Goal: Task Accomplishment & Management: Manage account settings

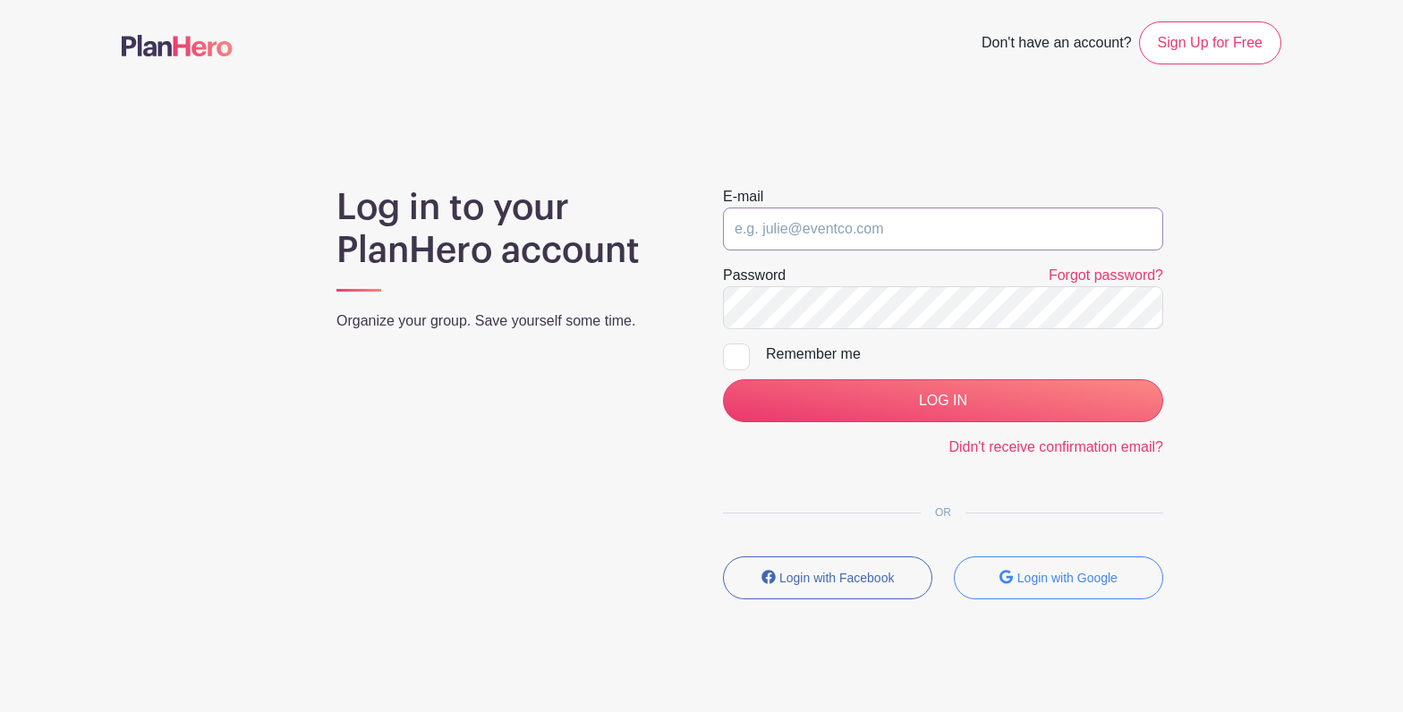
click at [845, 223] on input "email" at bounding box center [943, 229] width 440 height 43
click at [1056, 221] on input "email" at bounding box center [943, 229] width 440 height 43
click at [971, 225] on input "email" at bounding box center [943, 229] width 440 height 43
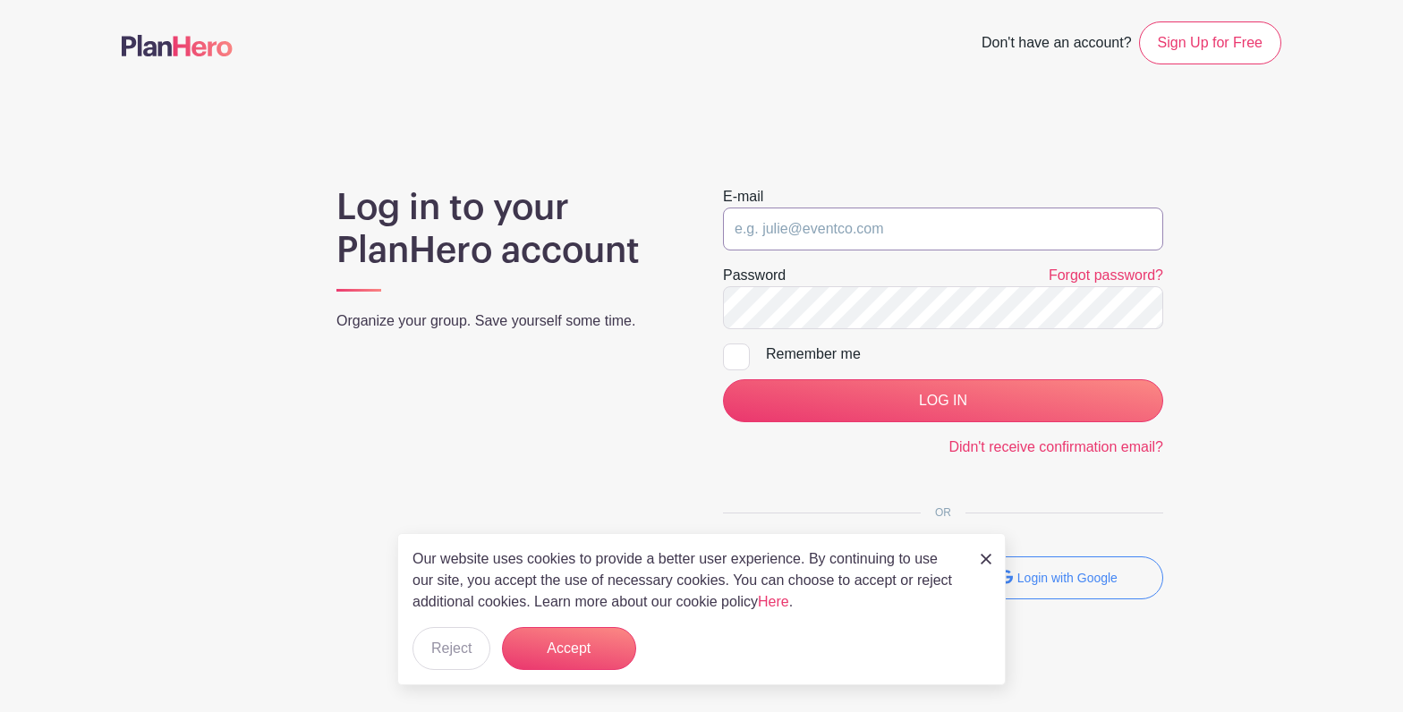
click at [964, 233] on input "email" at bounding box center [943, 229] width 440 height 43
drag, startPoint x: 590, startPoint y: 490, endPoint x: 575, endPoint y: 587, distance: 97.7
click at [590, 491] on div "Log in to your PlanHero account Organize your group. Save yourself some time." at bounding box center [508, 400] width 386 height 428
click at [565, 654] on button "Accept" at bounding box center [569, 648] width 134 height 43
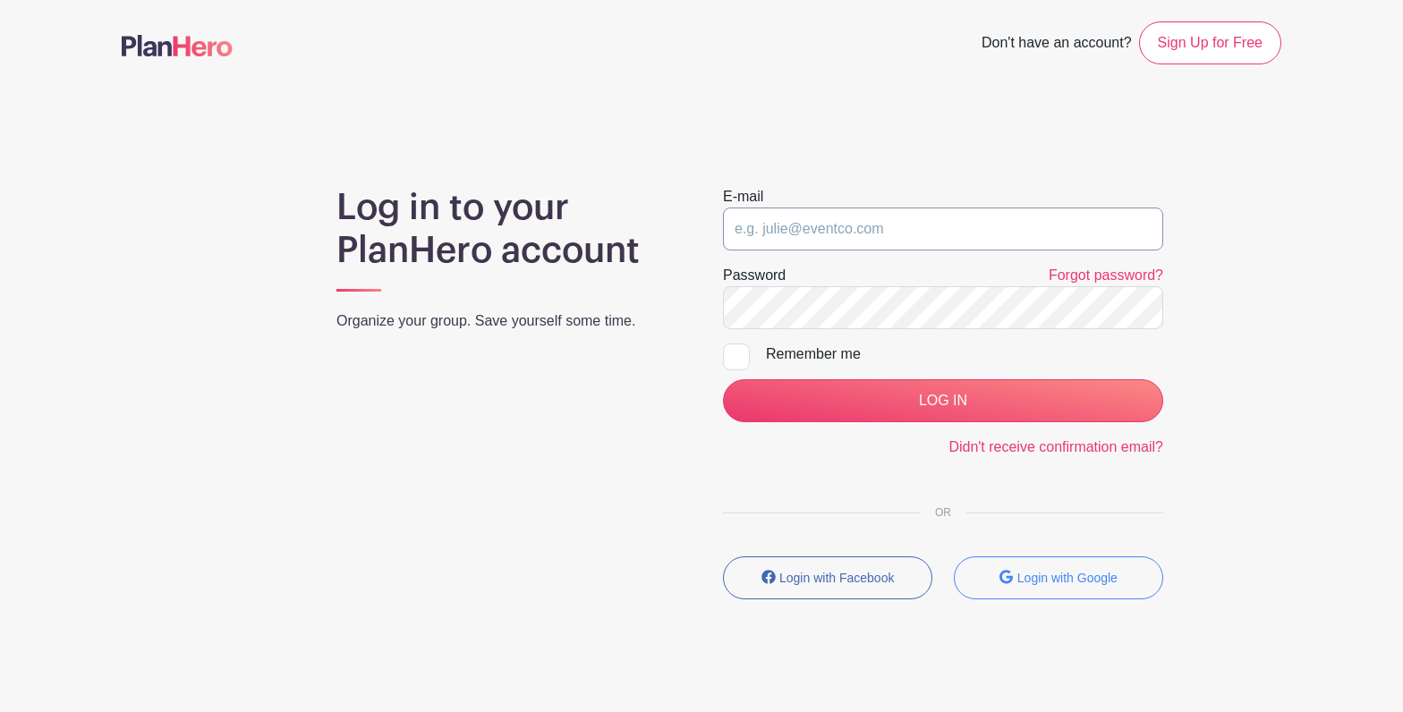
click at [819, 220] on input "email" at bounding box center [943, 229] width 440 height 43
type input "[EMAIL_ADDRESS][PERSON_NAME][DOMAIN_NAME]"
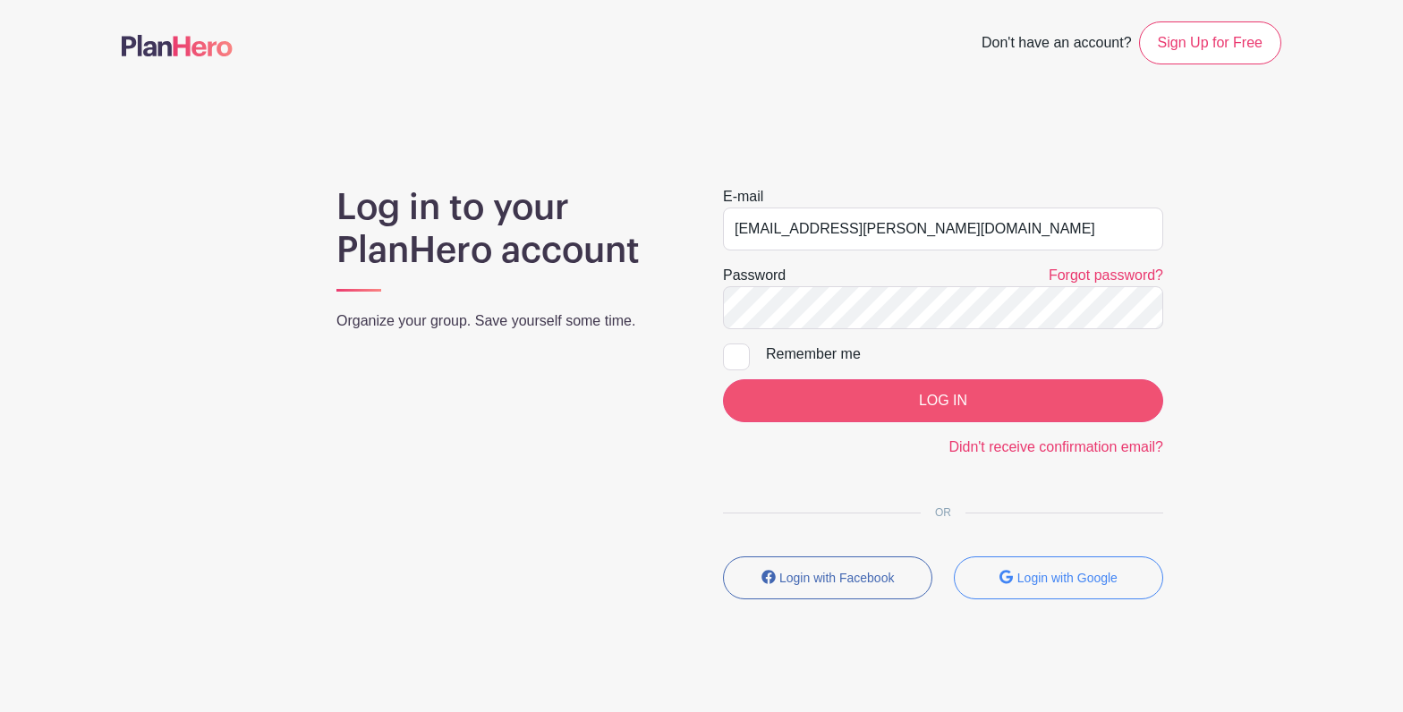
click at [932, 410] on input "LOG IN" at bounding box center [943, 400] width 440 height 43
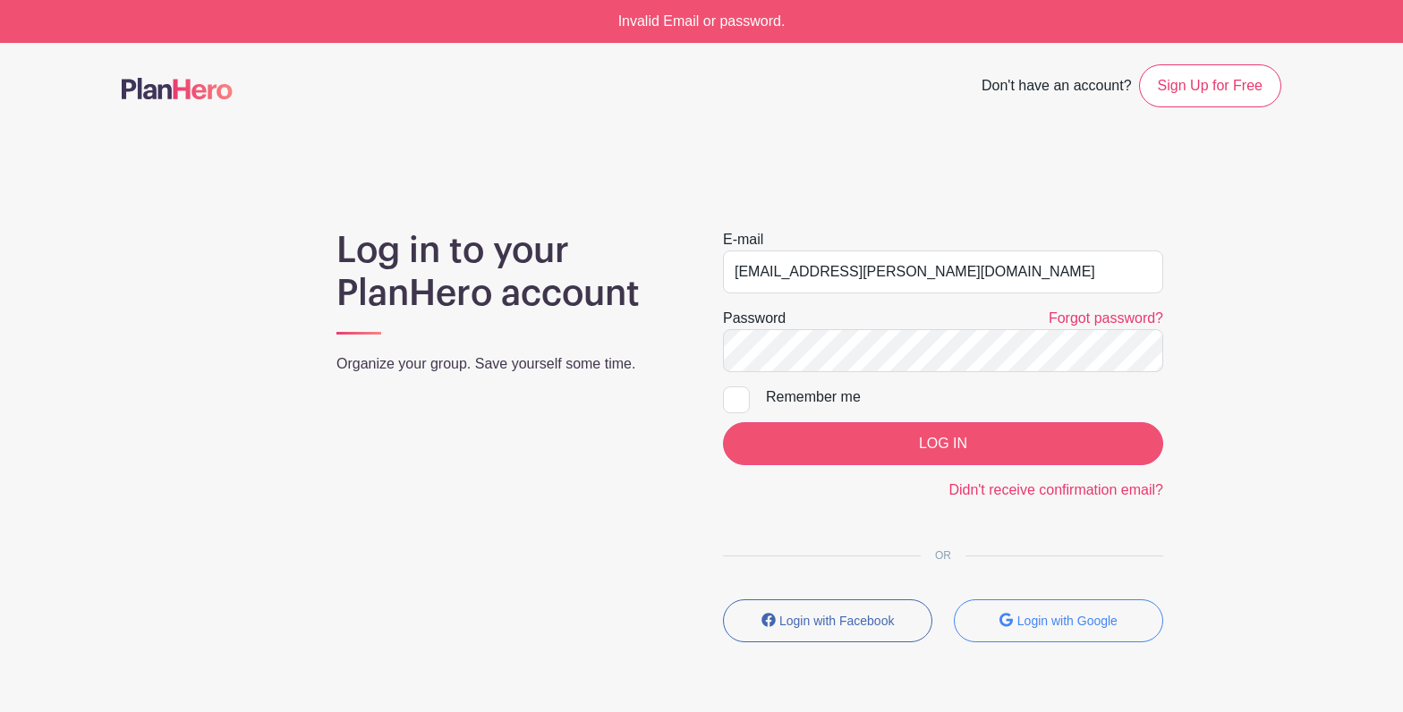
click at [859, 440] on input "LOG IN" at bounding box center [943, 443] width 440 height 43
click at [1085, 319] on link "Forgot password?" at bounding box center [1105, 317] width 115 height 15
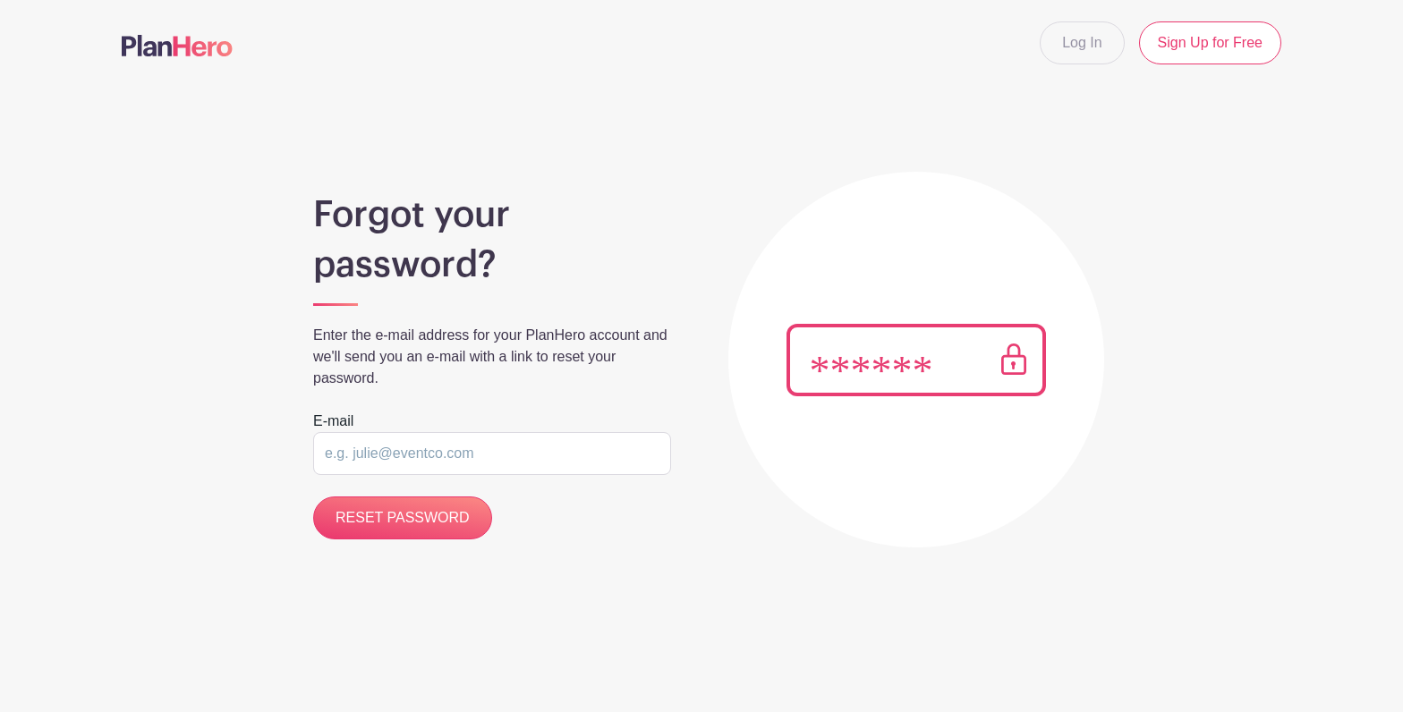
click at [423, 459] on input "email" at bounding box center [492, 453] width 358 height 43
type input "[EMAIL_ADDRESS][PERSON_NAME][DOMAIN_NAME]"
click at [413, 523] on input "RESET PASSWORD" at bounding box center [402, 517] width 179 height 43
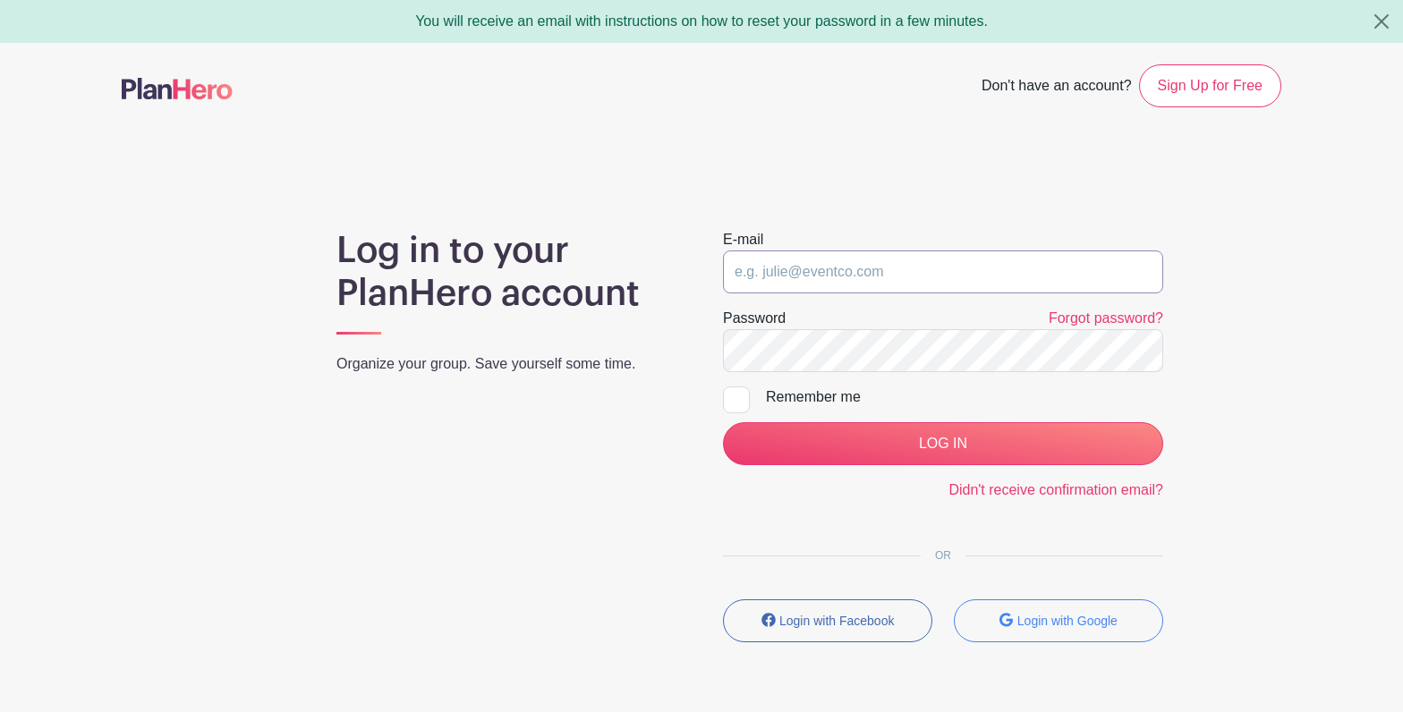
type input "[EMAIL_ADDRESS][PERSON_NAME][DOMAIN_NAME]"
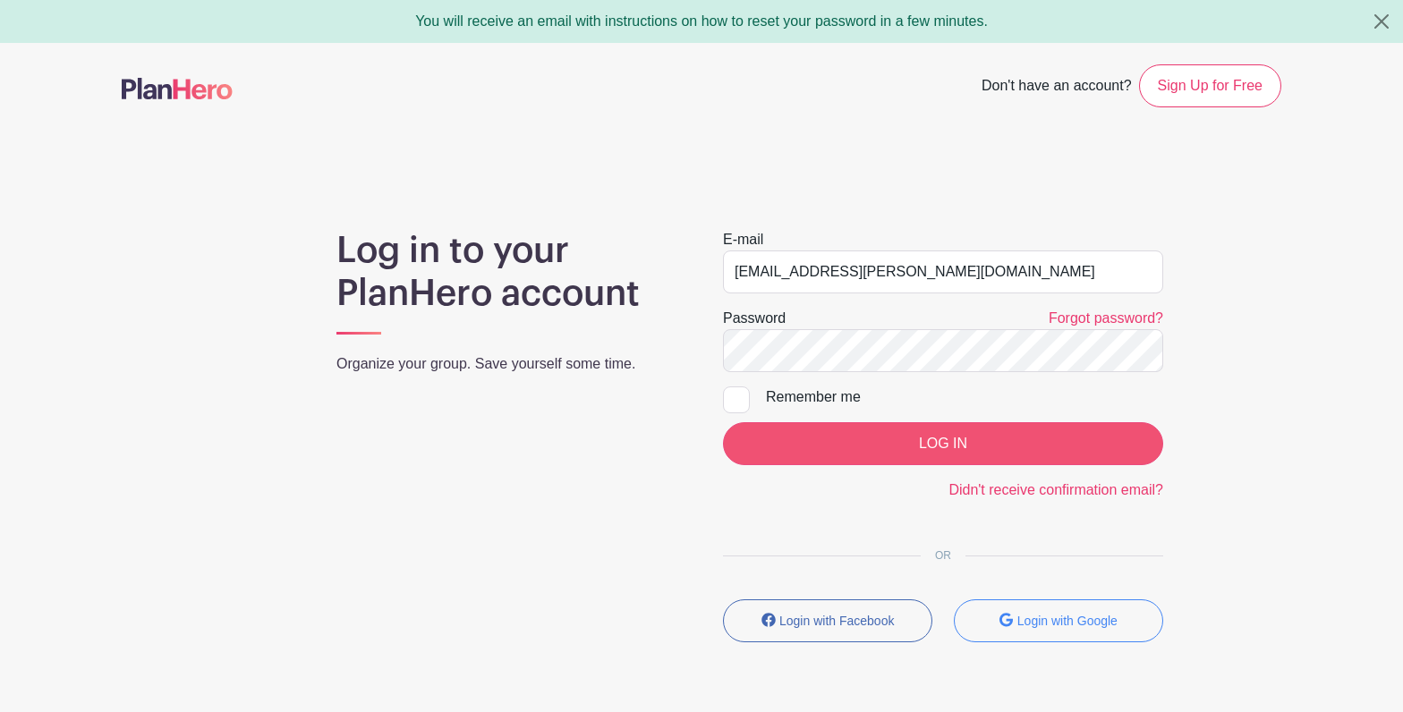
click at [811, 437] on input "LOG IN" at bounding box center [943, 443] width 440 height 43
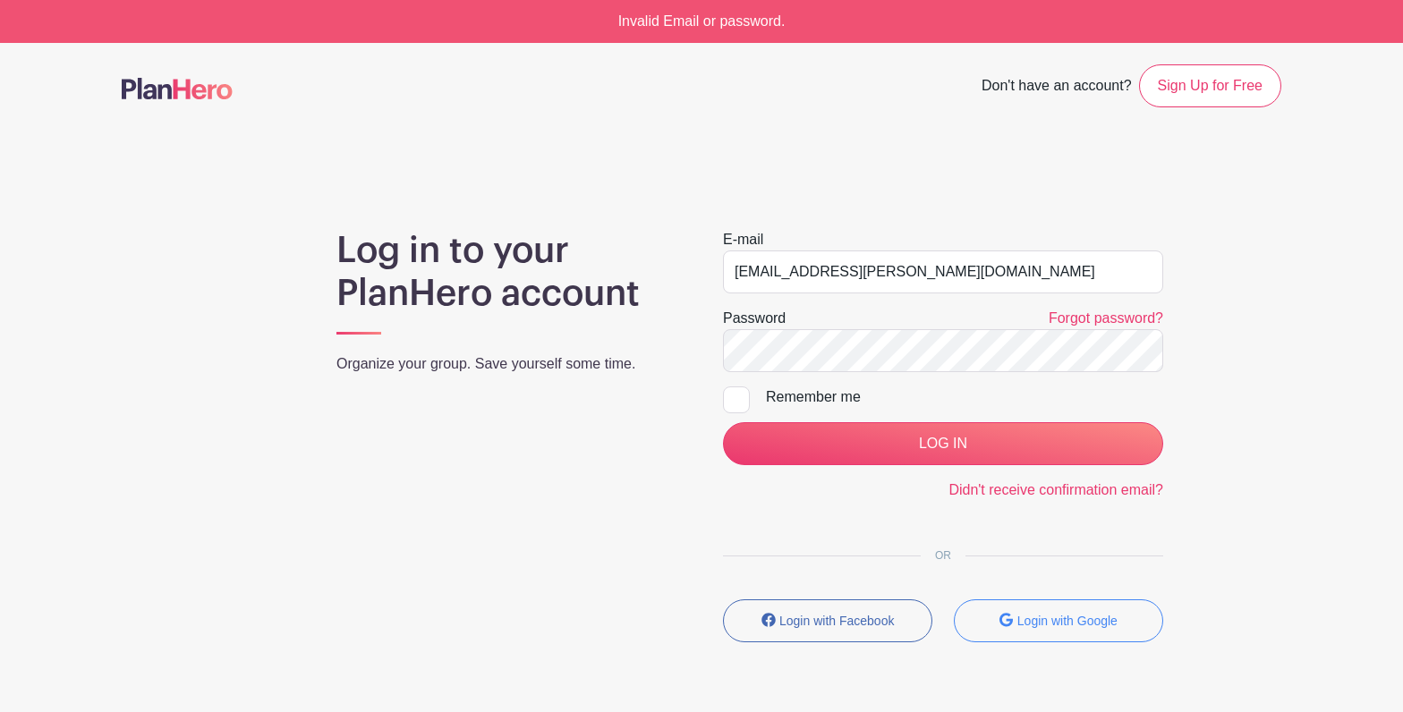
click at [1219, 236] on div "Log in to your PlanHero account Organize your group. Save yourself some time. E…" at bounding box center [701, 443] width 1159 height 428
click at [788, 437] on input "LOG IN" at bounding box center [943, 443] width 440 height 43
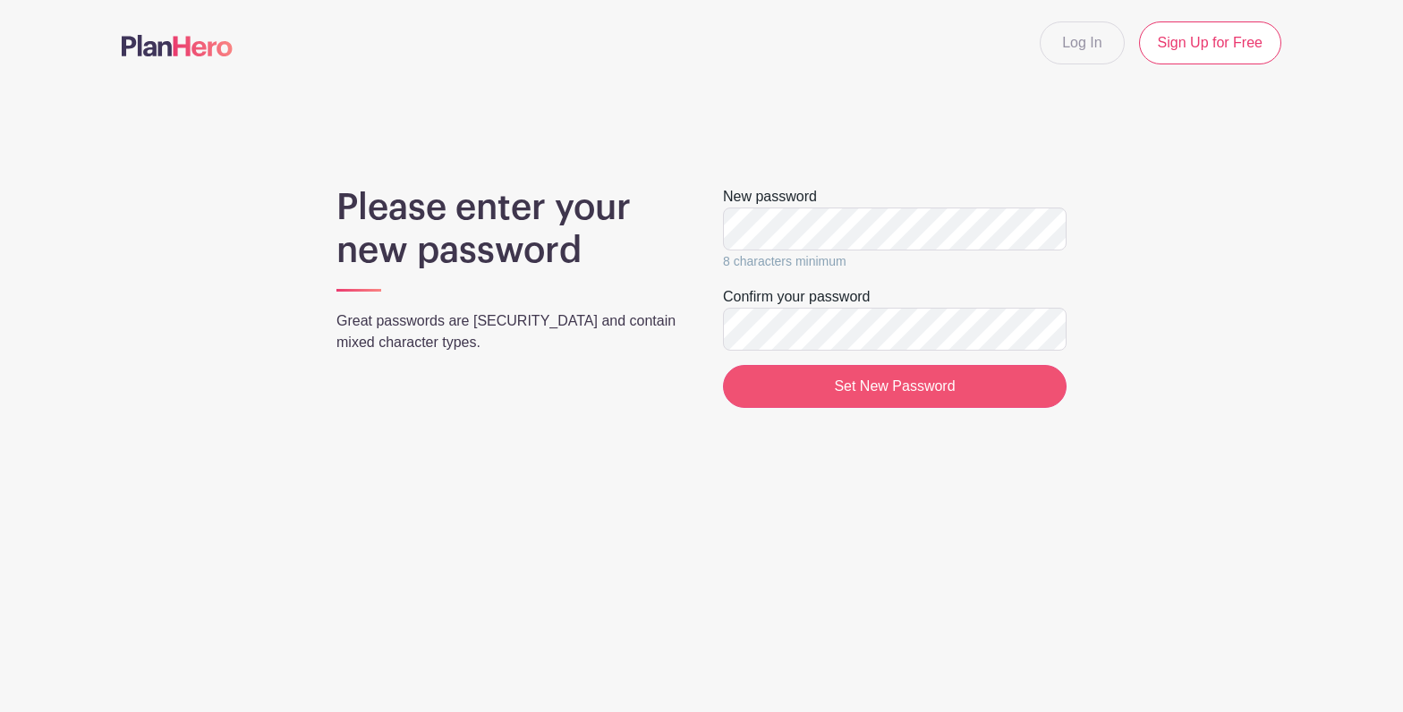
click at [938, 388] on input "Set New Password" at bounding box center [895, 386] width 344 height 43
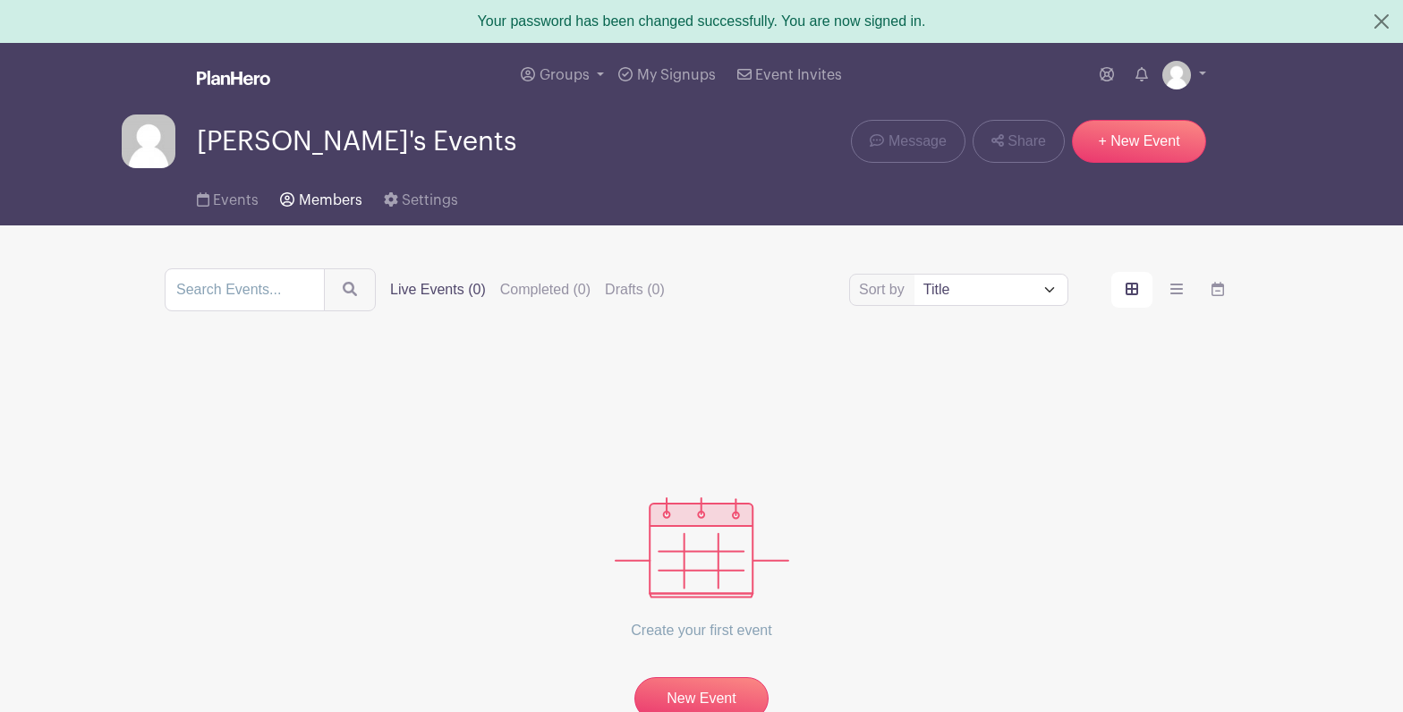
click at [332, 201] on span "Members" at bounding box center [331, 200] width 64 height 14
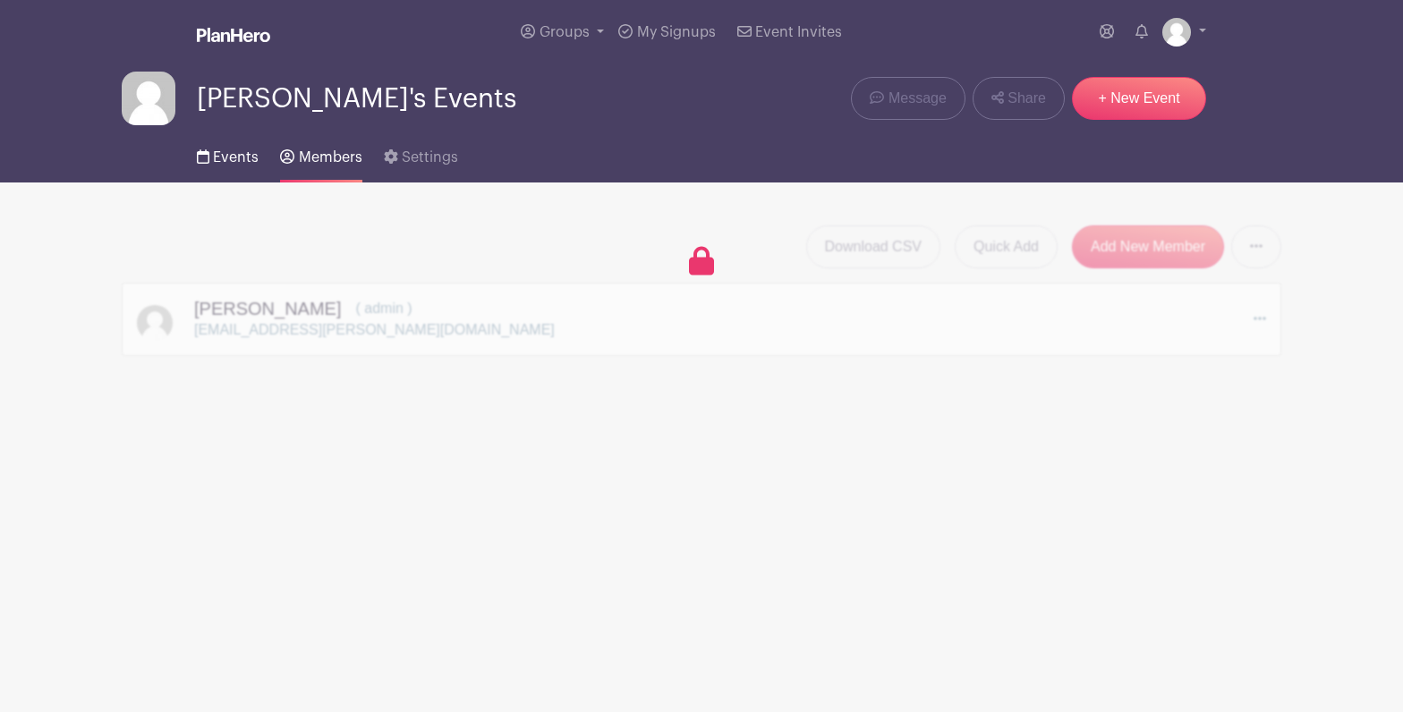
click at [231, 162] on span "Events" at bounding box center [236, 157] width 46 height 14
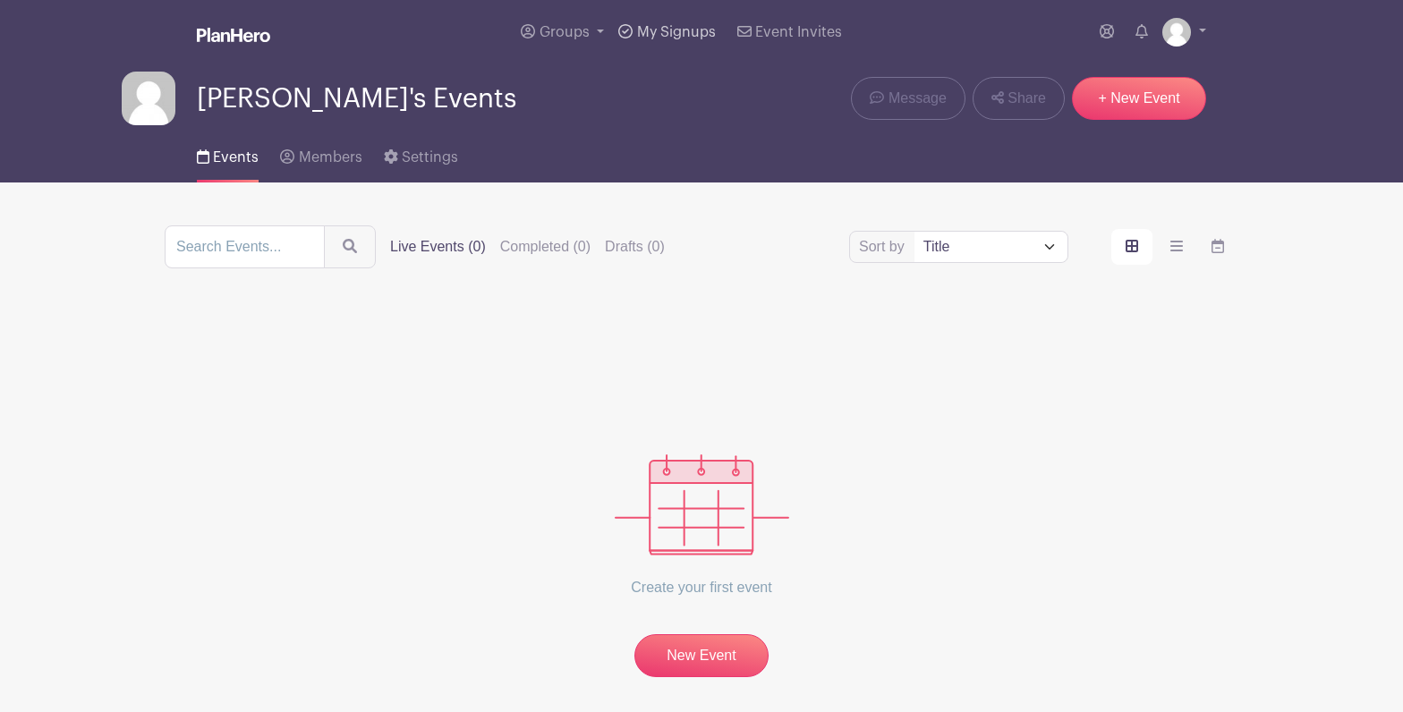
click at [681, 32] on span "My Signups" at bounding box center [676, 32] width 79 height 14
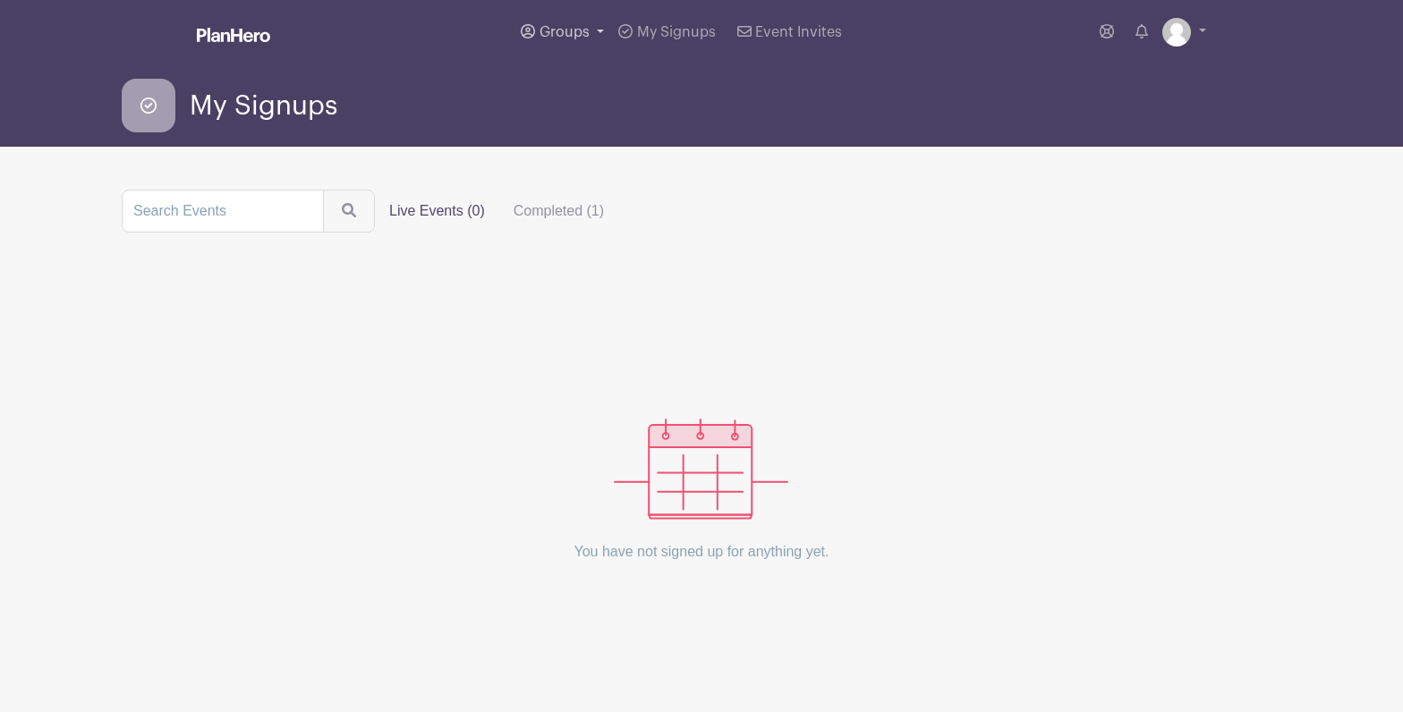
click at [571, 31] on span "Groups" at bounding box center [564, 32] width 50 height 14
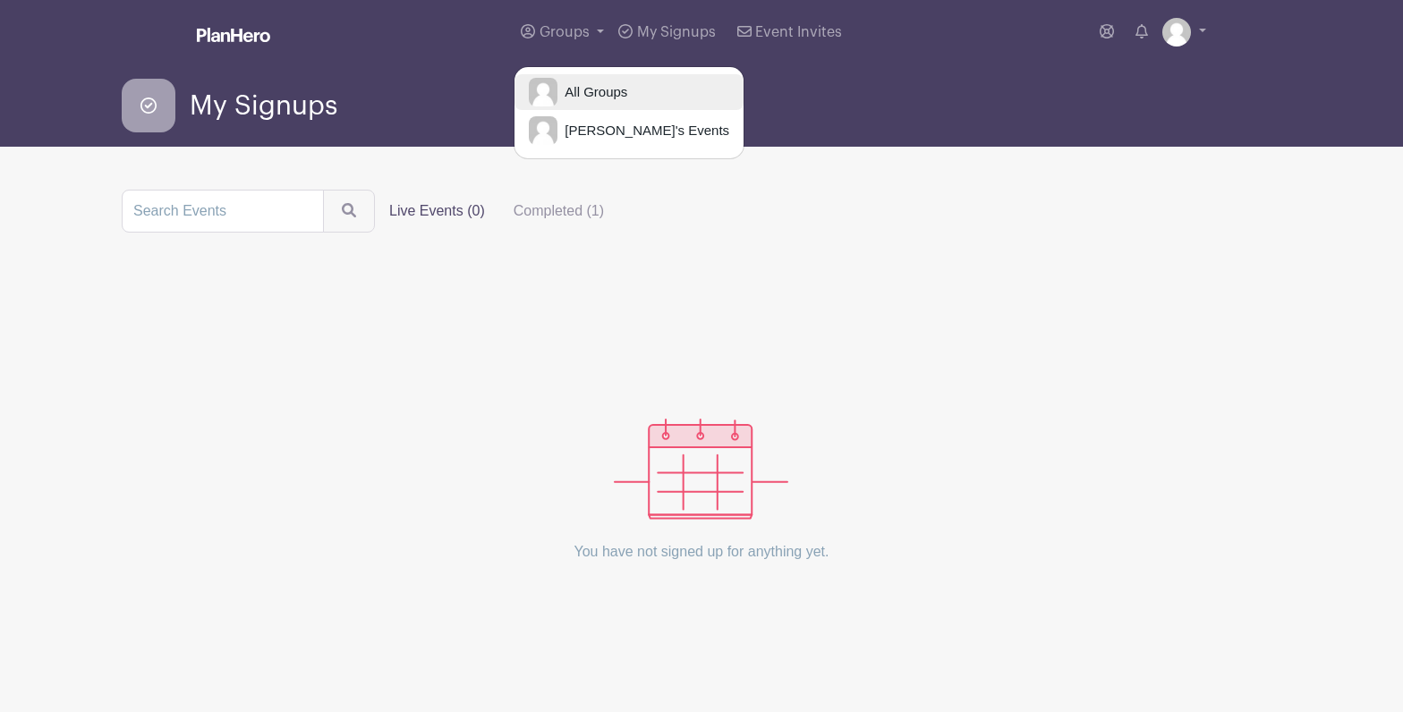
click at [587, 92] on span "All Groups" at bounding box center [592, 92] width 70 height 21
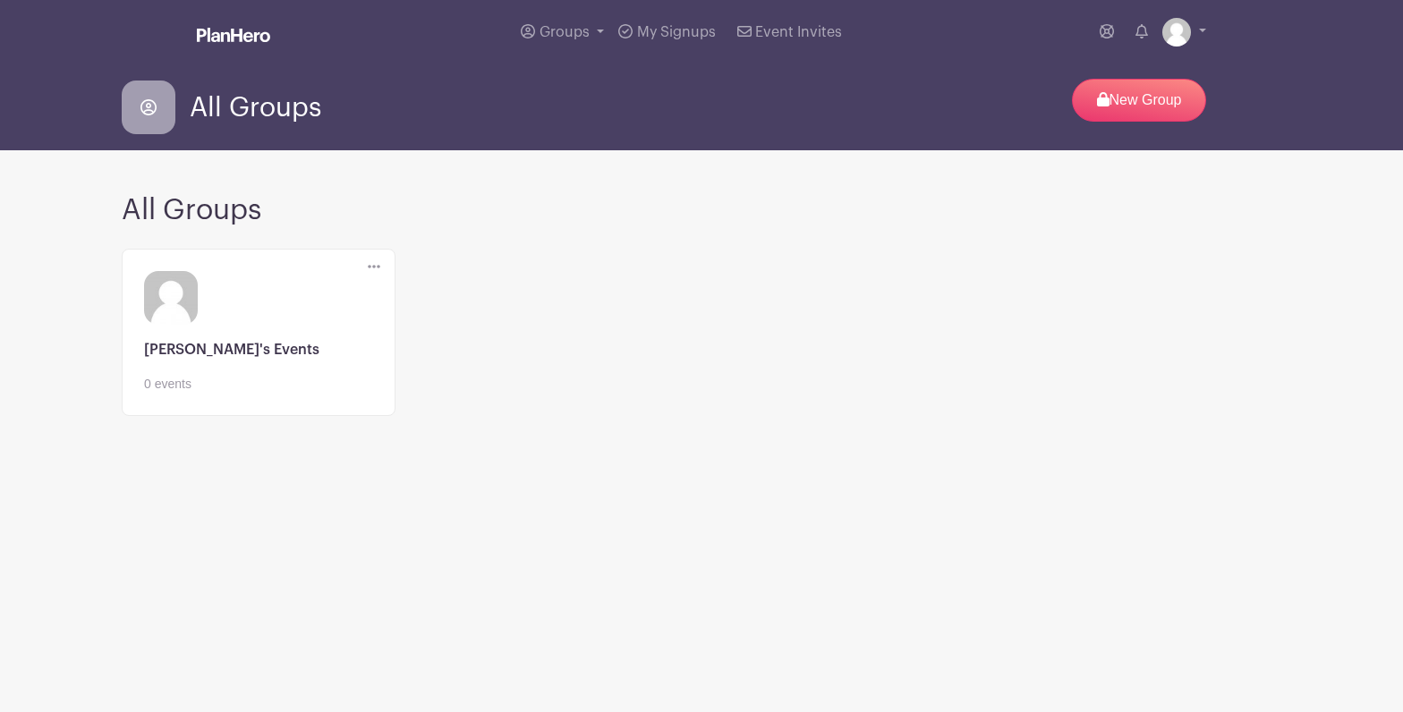
click at [208, 394] on link at bounding box center [258, 394] width 229 height 0
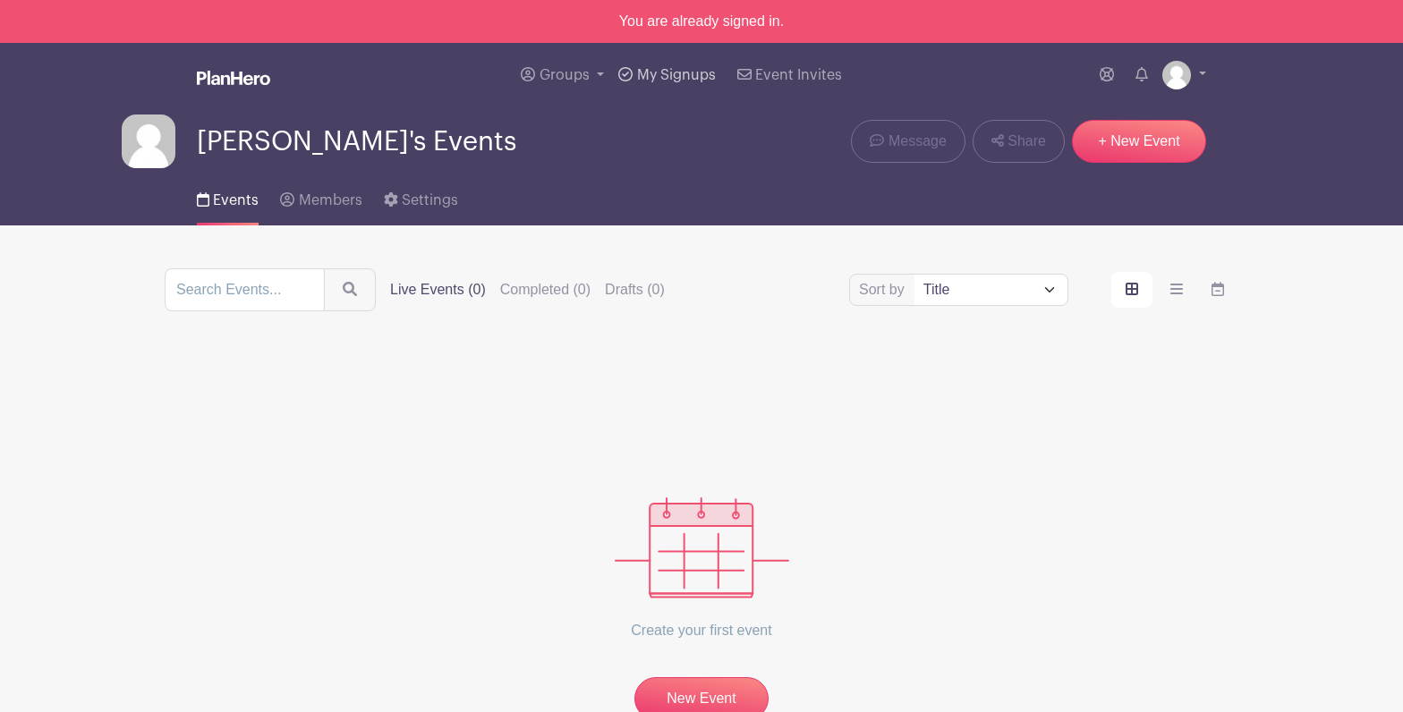
click at [632, 72] on icon at bounding box center [625, 74] width 14 height 14
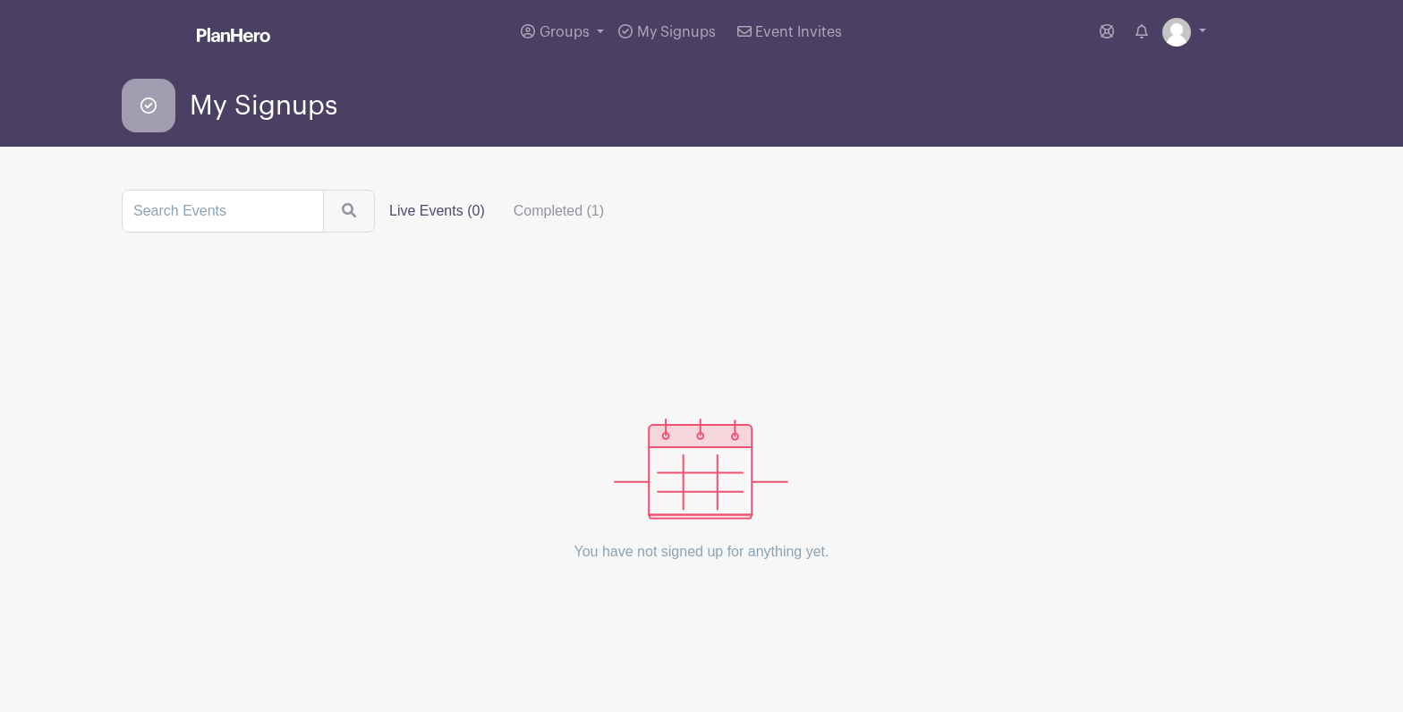
click at [223, 110] on span "My Signups" at bounding box center [264, 106] width 148 height 30
click at [1111, 35] on icon at bounding box center [1106, 31] width 14 height 14
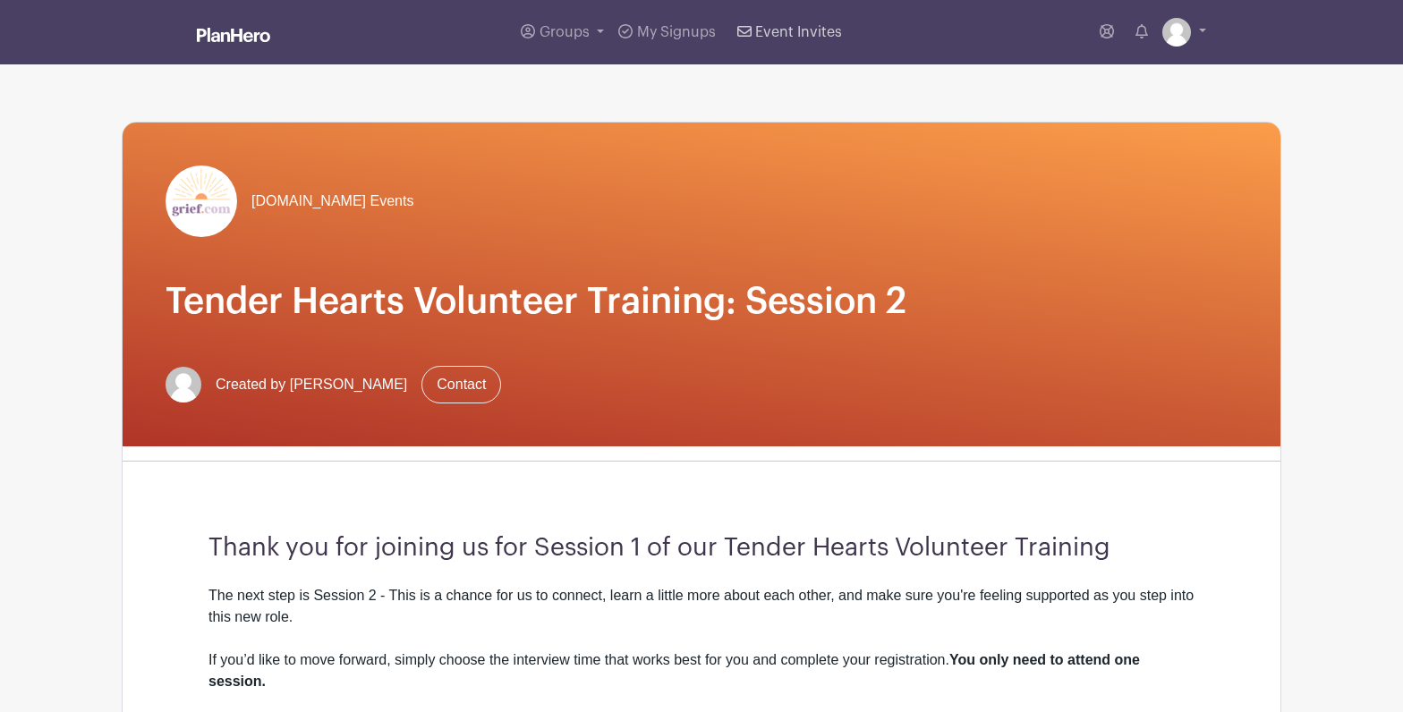
click at [787, 31] on span "Event Invites" at bounding box center [798, 32] width 87 height 14
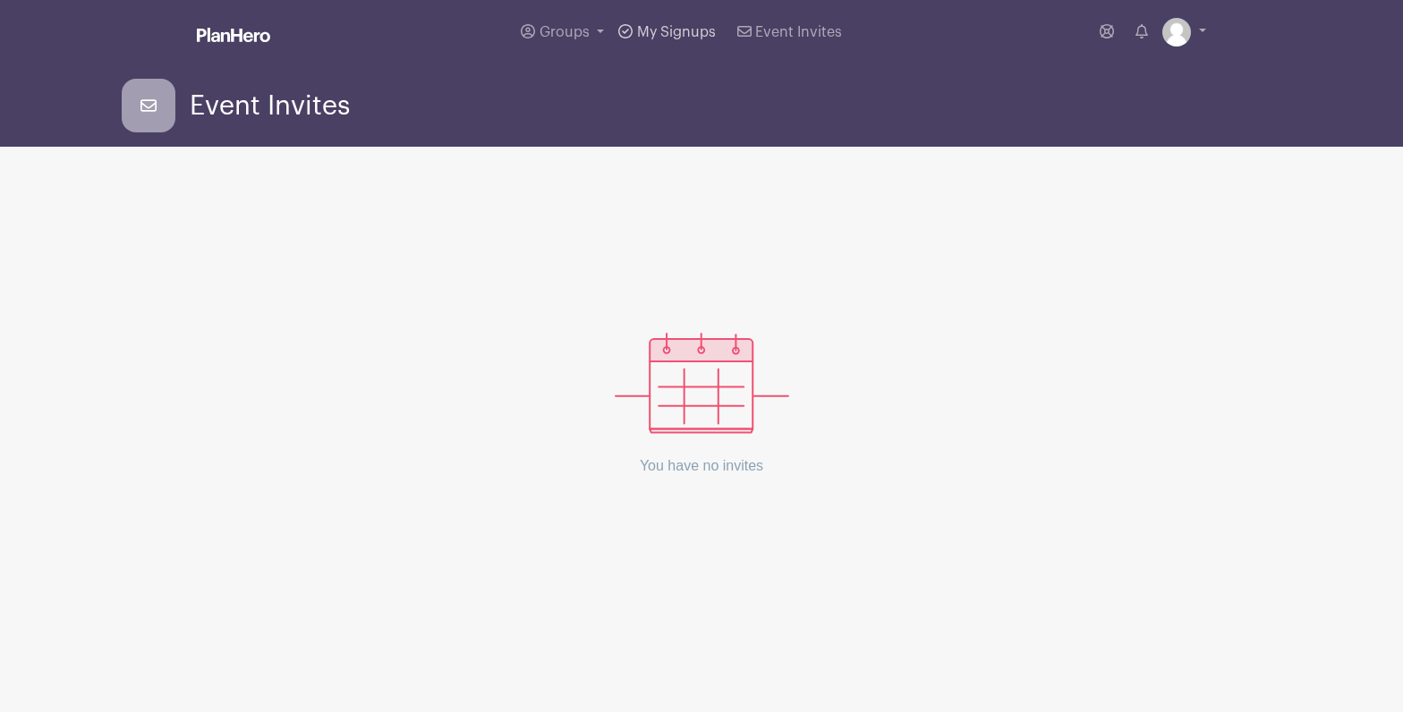
click at [703, 28] on span "My Signups" at bounding box center [676, 32] width 79 height 14
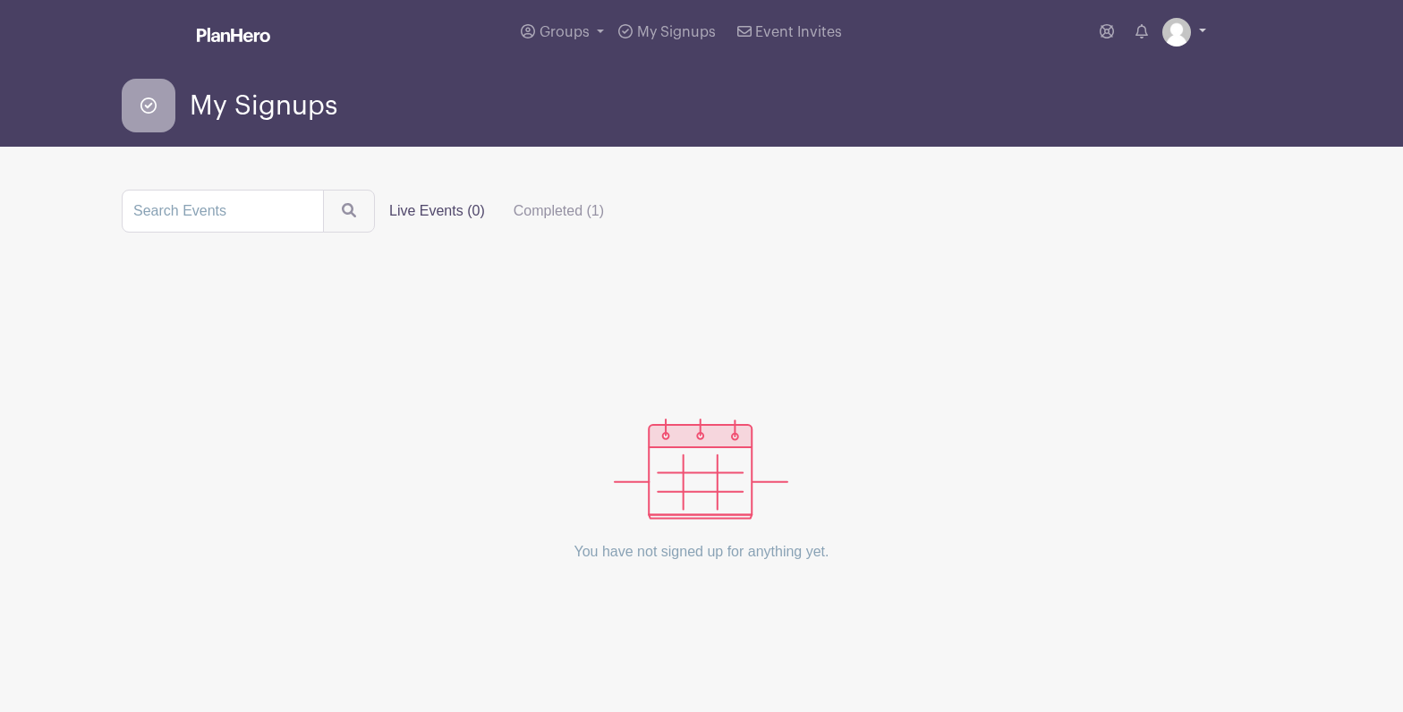
click at [1181, 38] on img at bounding box center [1176, 32] width 29 height 29
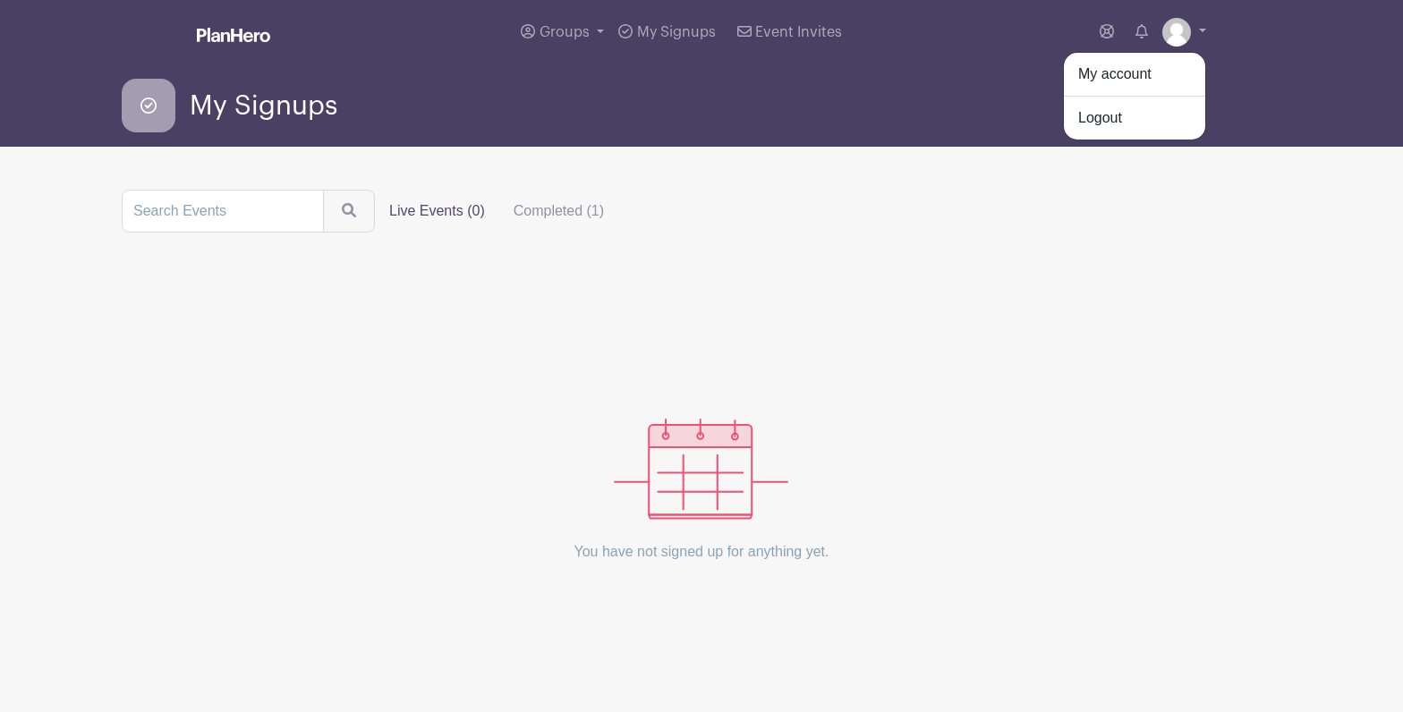
click at [1133, 72] on link "My account" at bounding box center [1134, 74] width 141 height 29
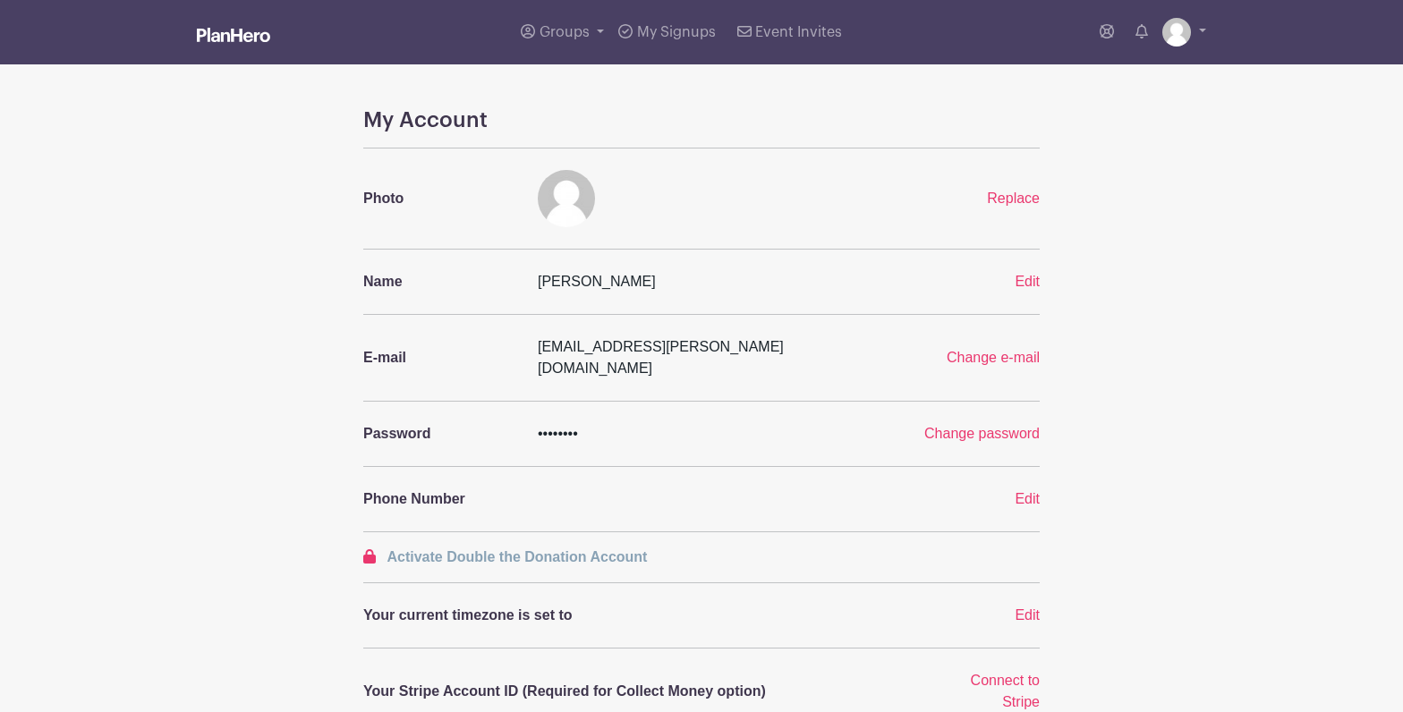
scroll to position [0, 1]
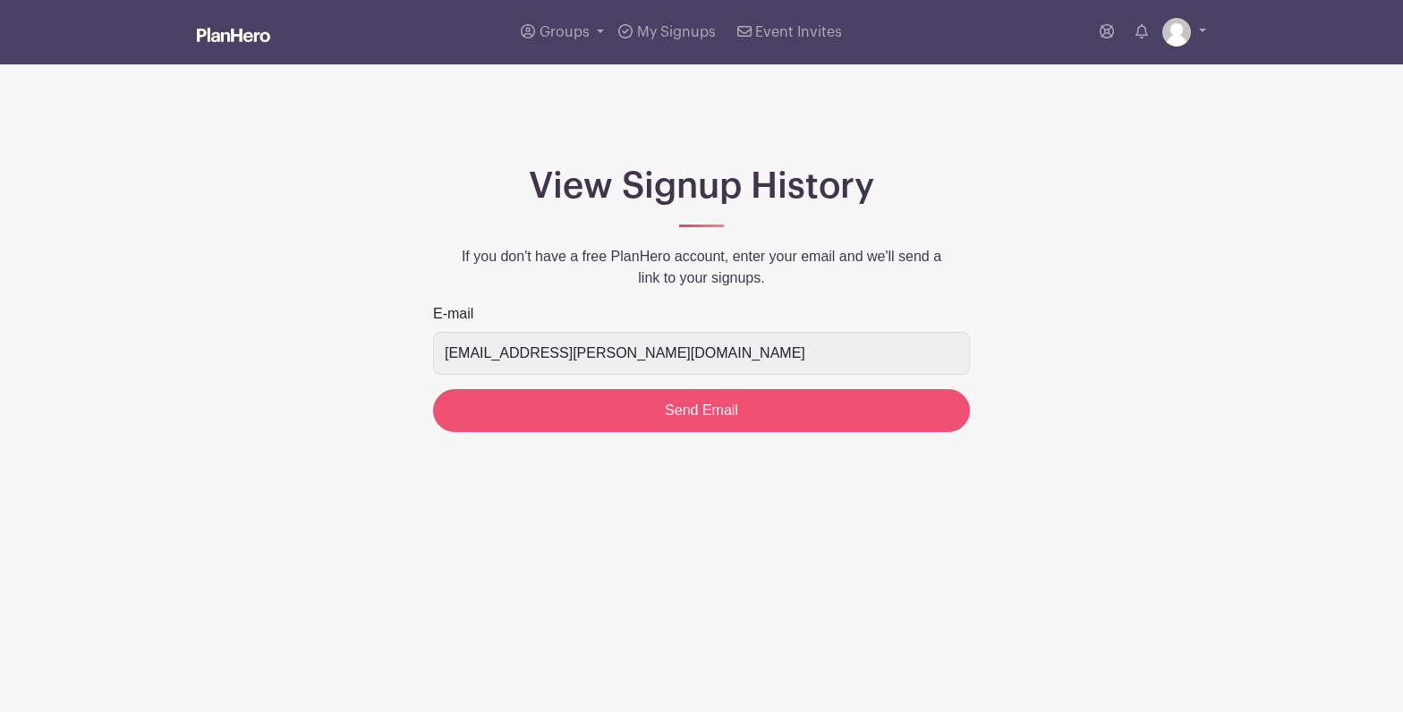
click at [740, 422] on input "Send Email" at bounding box center [701, 410] width 537 height 43
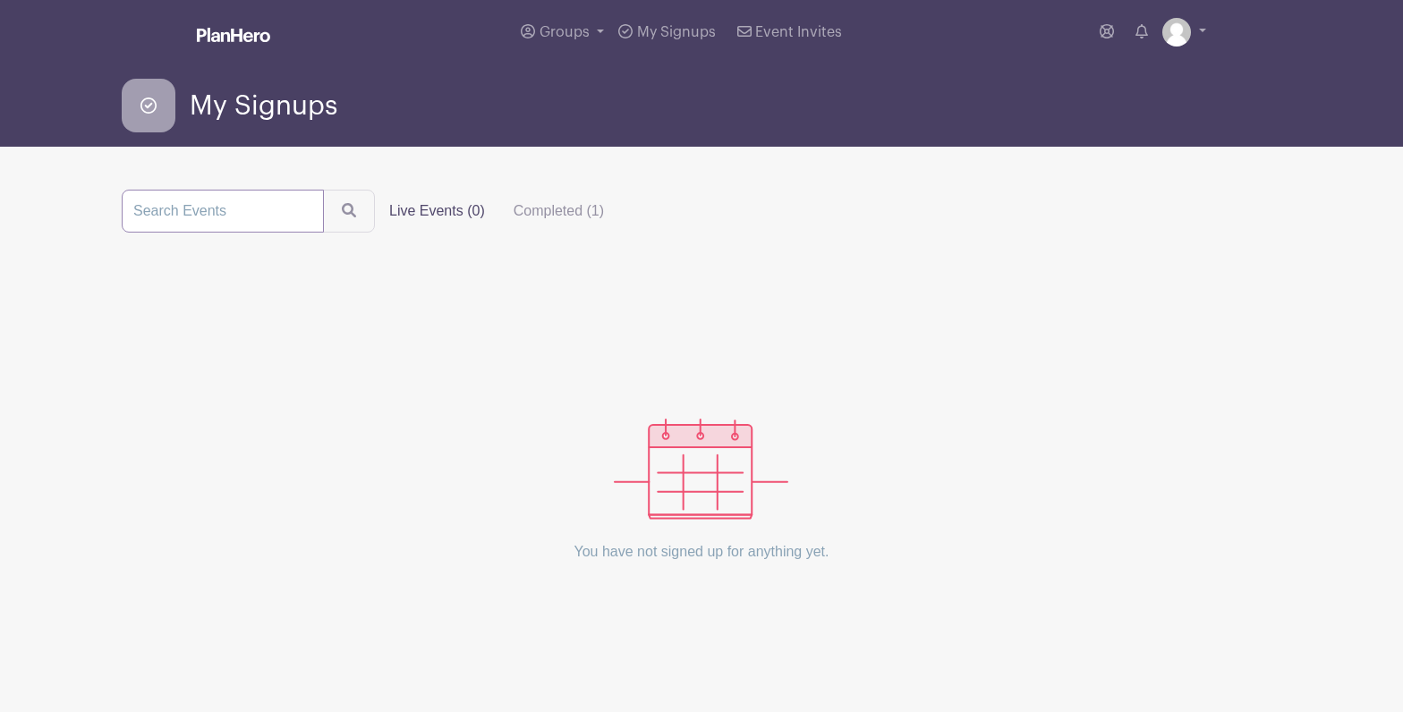
click at [223, 216] on input "search" at bounding box center [223, 211] width 202 height 43
type input "grief.com"
click at [332, 212] on button "submit" at bounding box center [349, 211] width 52 height 43
drag, startPoint x: 229, startPoint y: 214, endPoint x: 116, endPoint y: 215, distance: 112.7
click at [116, 215] on div "grief.com Live Events (0) Completed (1) You have not signed up for anything yet." at bounding box center [701, 394] width 1181 height 409
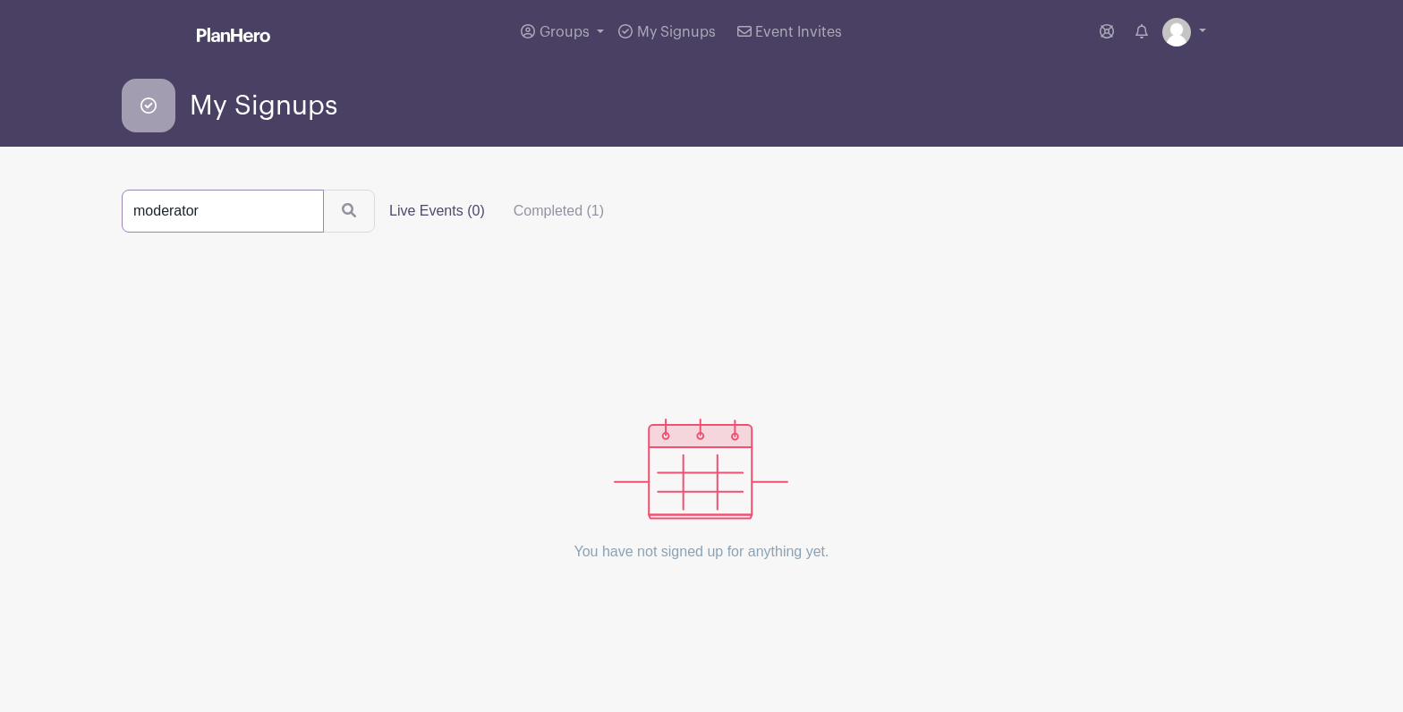
type input "moderator"
click at [332, 212] on button "submit" at bounding box center [349, 211] width 52 height 43
drag, startPoint x: 209, startPoint y: 215, endPoint x: 106, endPoint y: 215, distance: 103.8
click at [106, 215] on main "Groups All Groups Vidalina's Events My Signups Event Invites My account Logout …" at bounding box center [701, 355] width 1403 height 710
type input "grief groups"
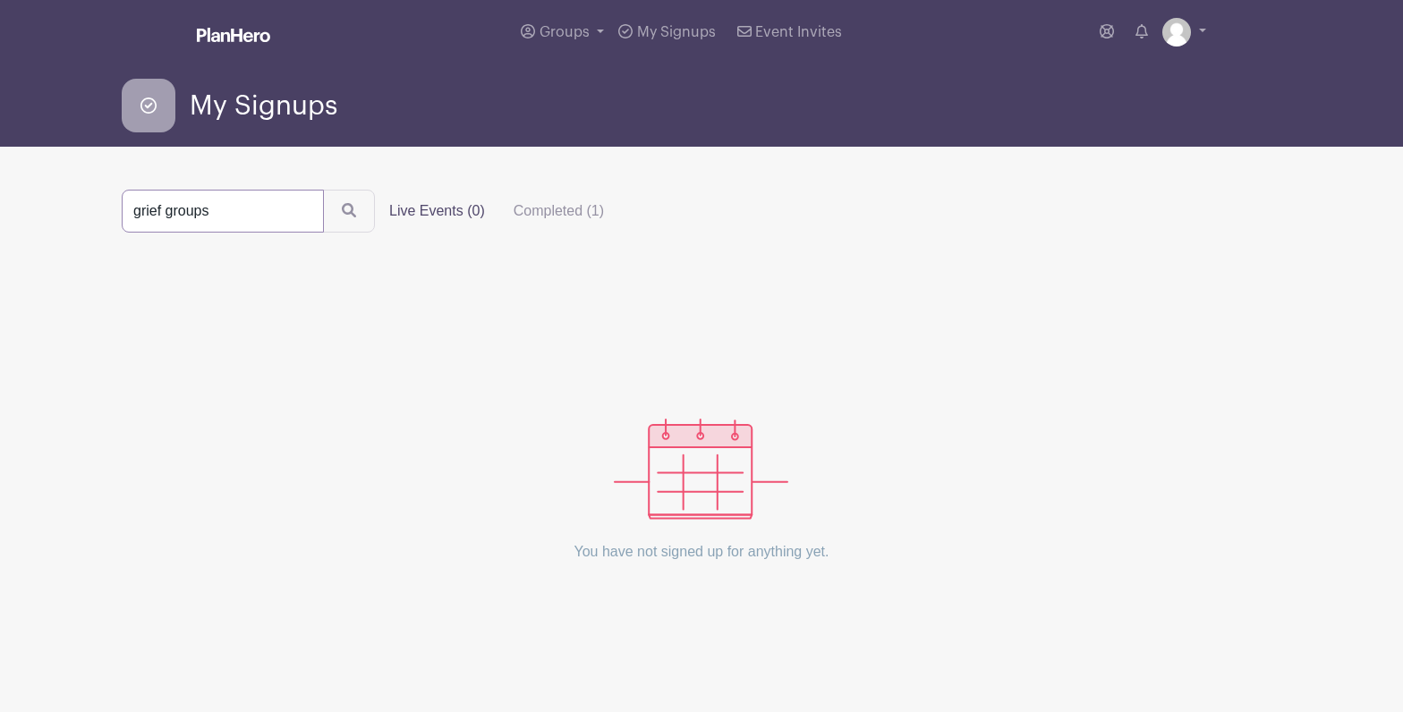
click at [332, 212] on button "submit" at bounding box center [349, 211] width 52 height 43
click at [592, 30] on link "Groups" at bounding box center [562, 32] width 98 height 64
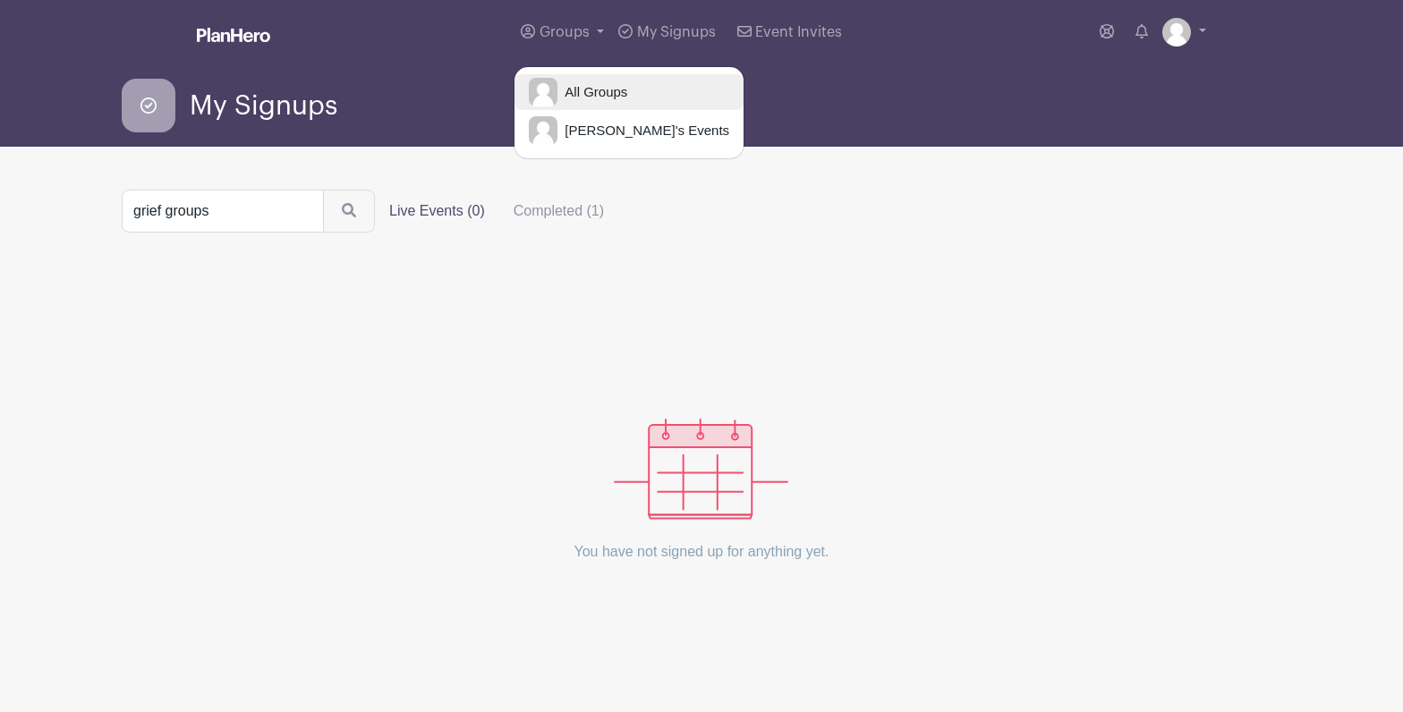
click at [577, 93] on span "All Groups" at bounding box center [592, 92] width 70 height 21
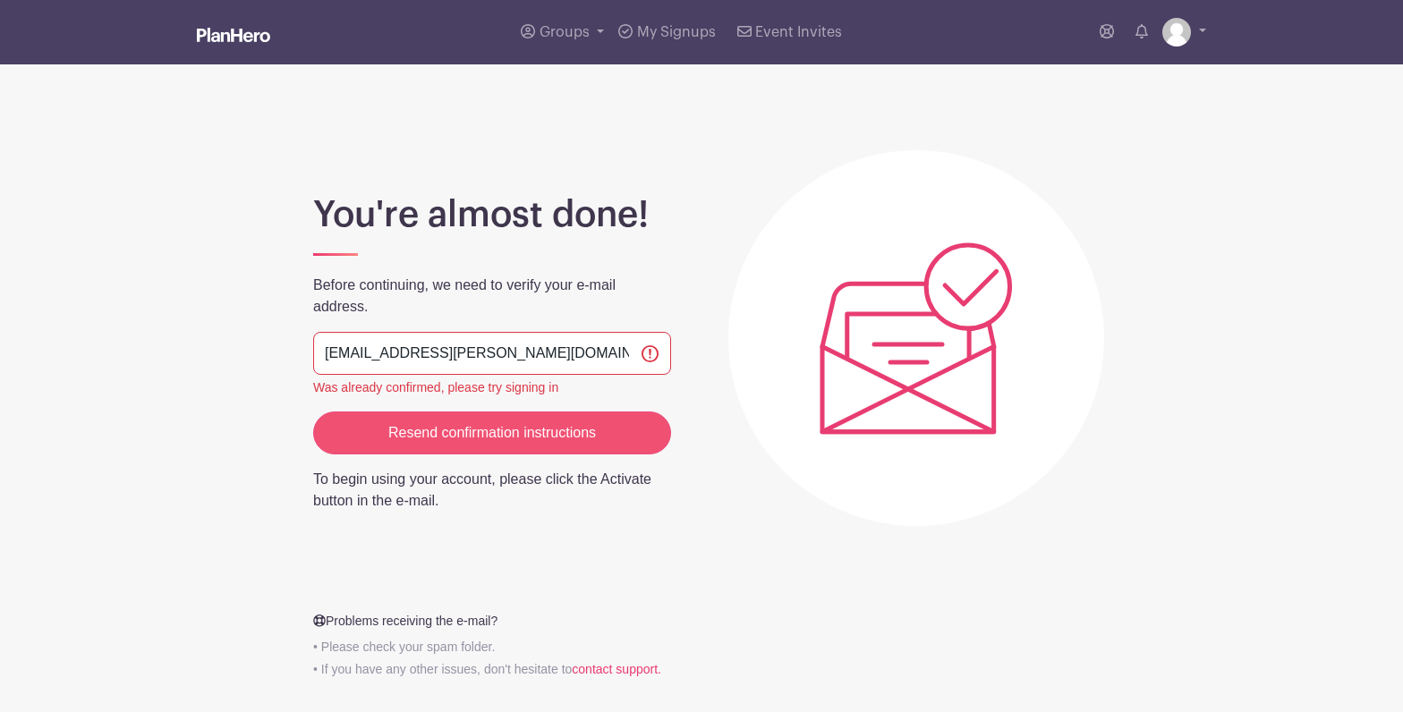
click at [525, 432] on input "Resend confirmation instructions" at bounding box center [492, 433] width 358 height 43
click at [776, 33] on span "Event Invites" at bounding box center [798, 32] width 87 height 14
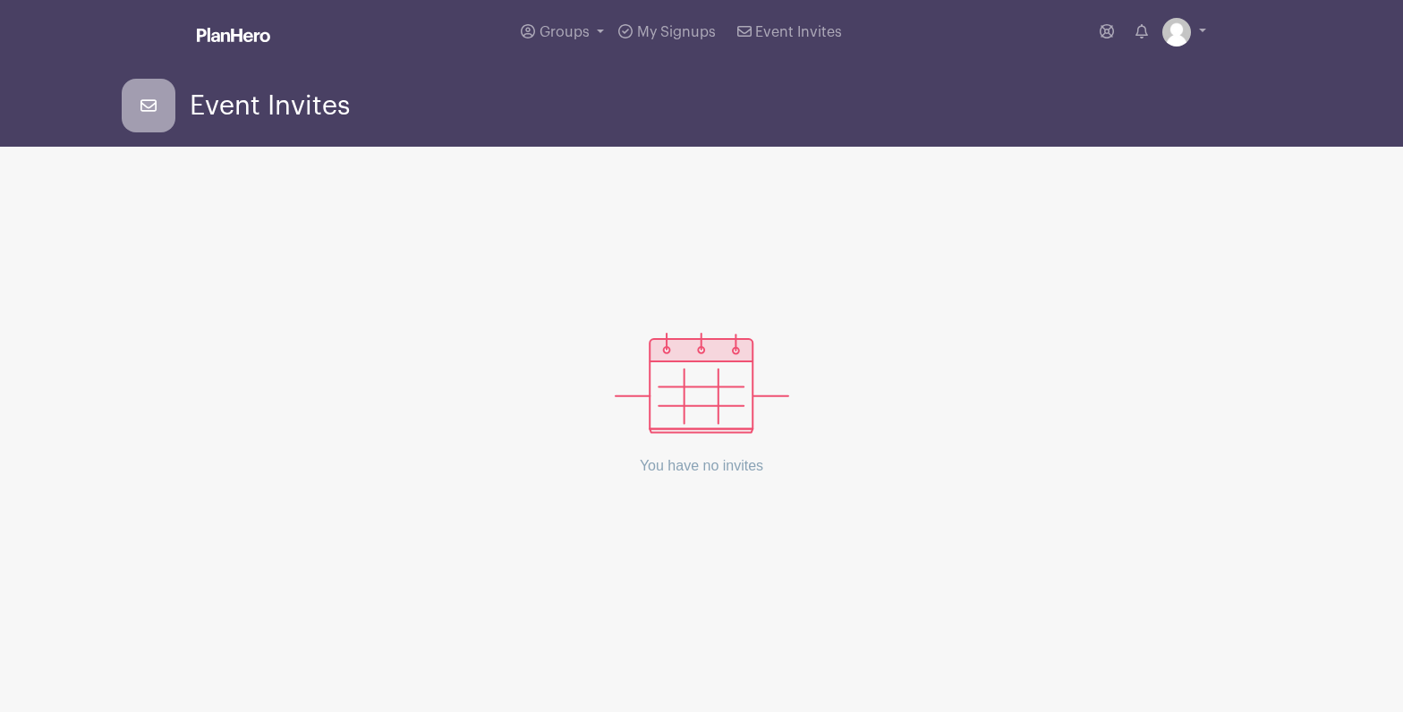
click at [687, 386] on img at bounding box center [702, 383] width 174 height 101
click at [700, 472] on p "You have no invites" at bounding box center [702, 466] width 174 height 64
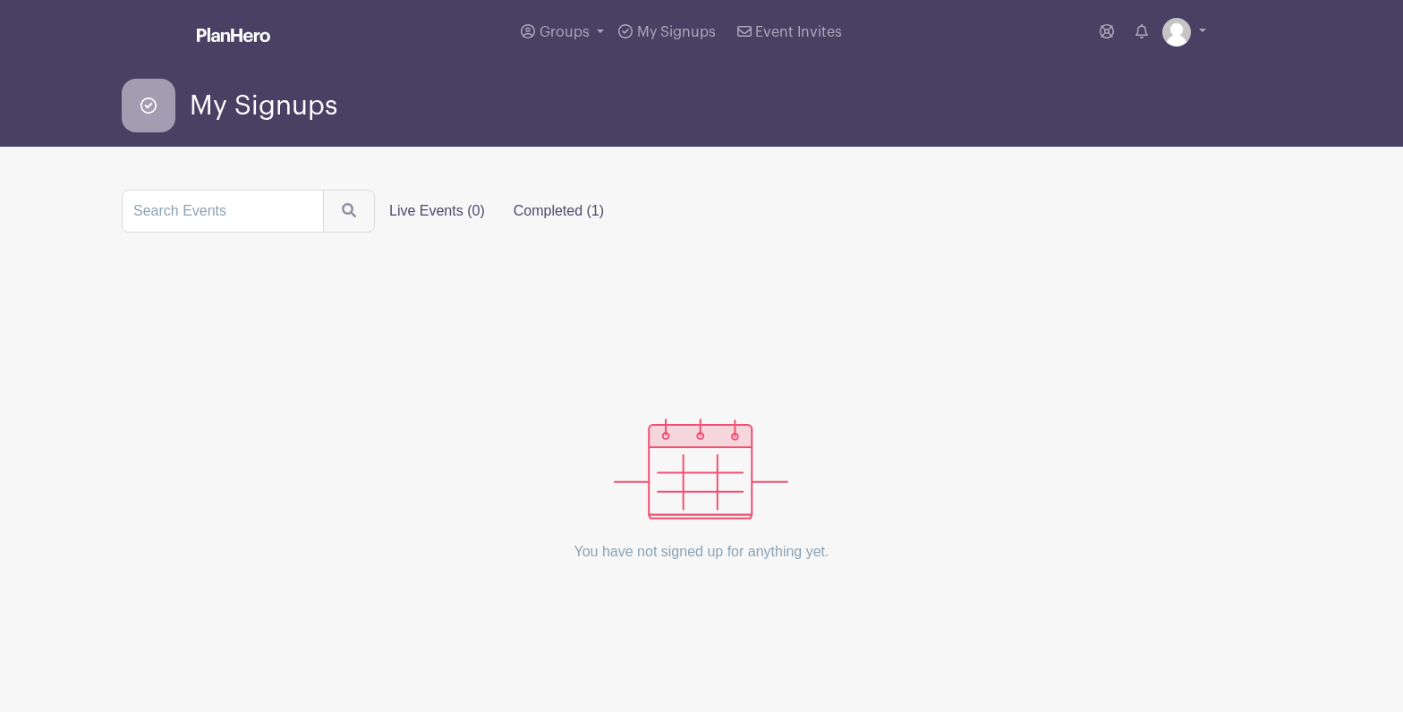
click at [557, 211] on label "Completed (1)" at bounding box center [558, 211] width 119 height 36
click at [0, 0] on input "Completed (1)" at bounding box center [0, 0] width 0 height 0
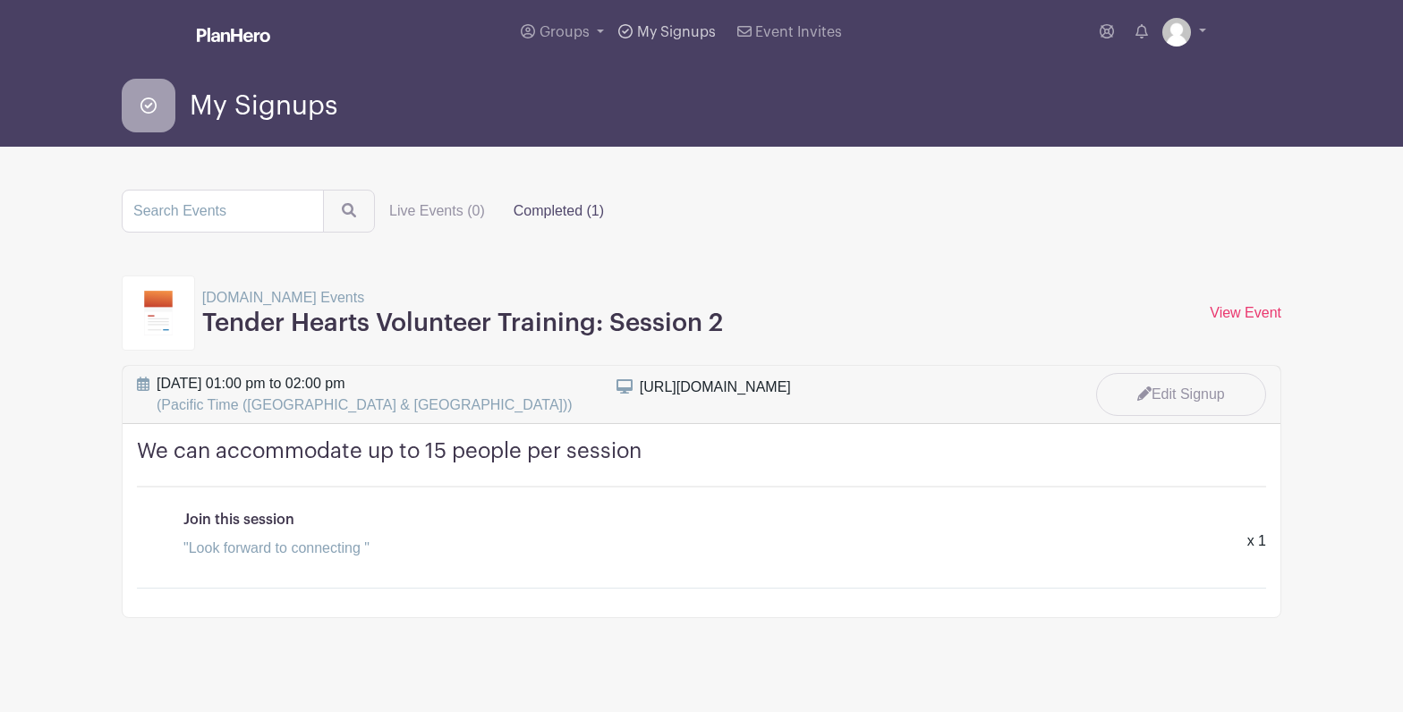
scroll to position [0, 1]
click at [594, 32] on link "Groups" at bounding box center [562, 32] width 98 height 64
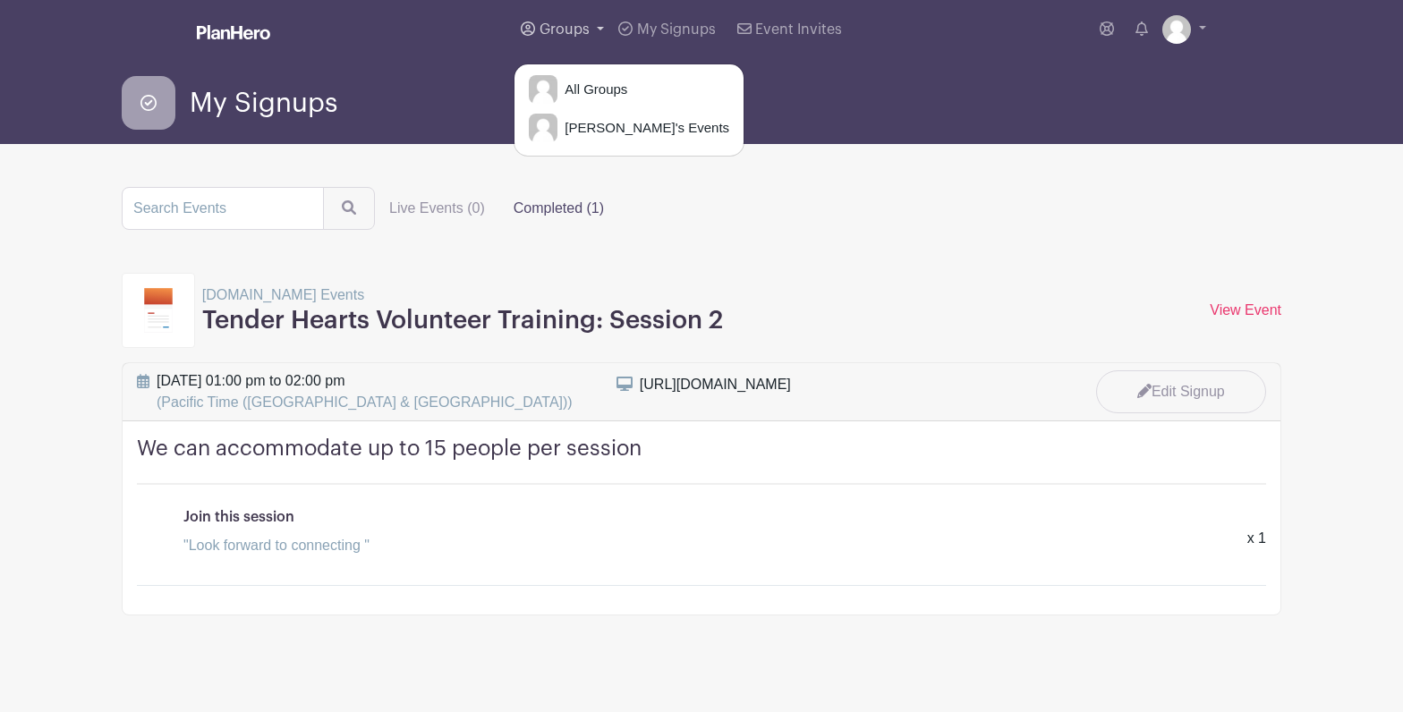
scroll to position [4, 0]
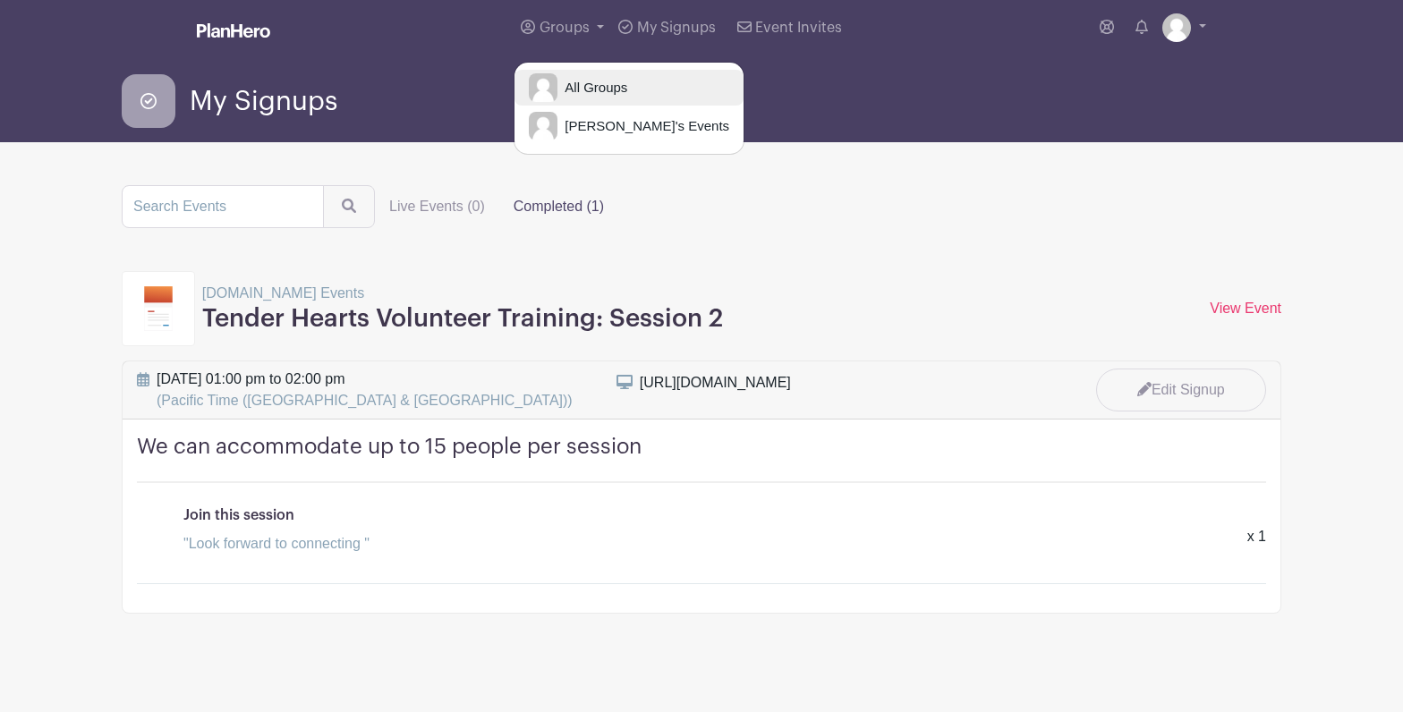
click at [612, 86] on span "All Groups" at bounding box center [592, 88] width 70 height 21
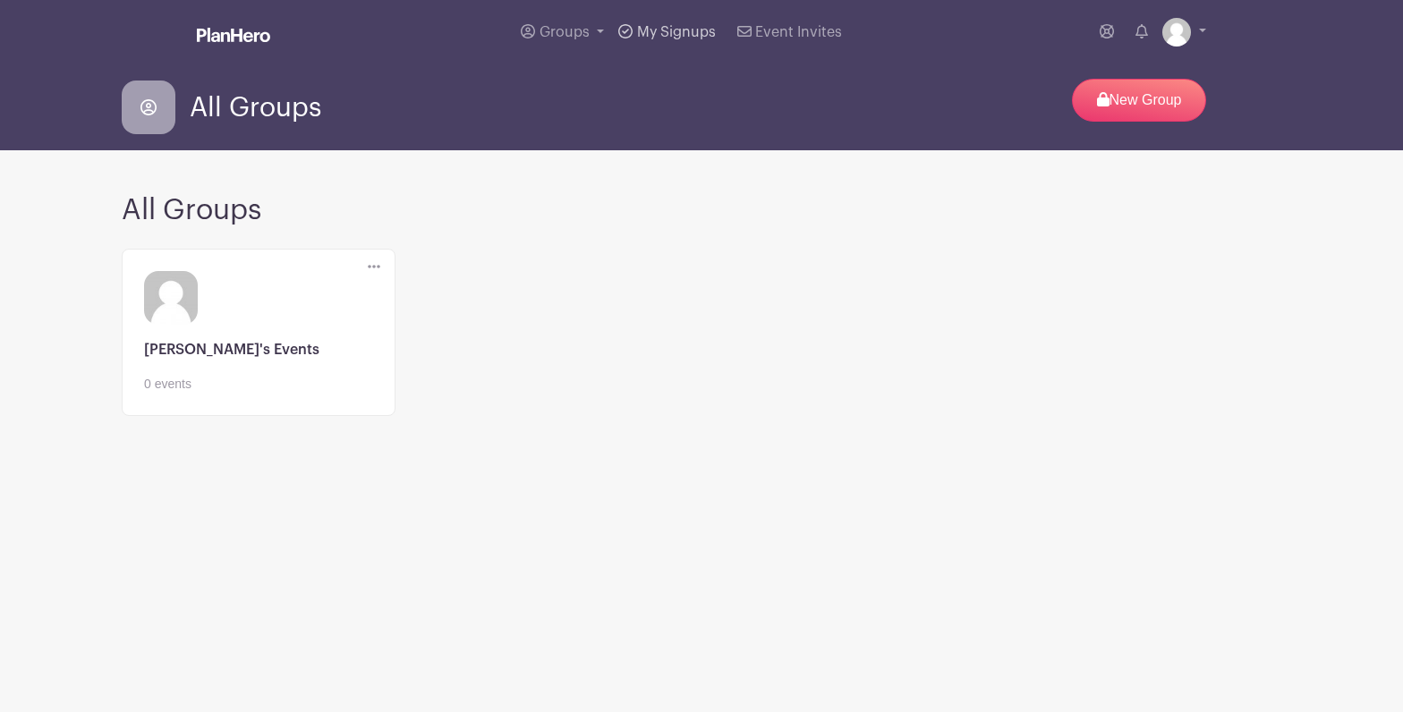
click at [665, 31] on span "My Signups" at bounding box center [676, 32] width 79 height 14
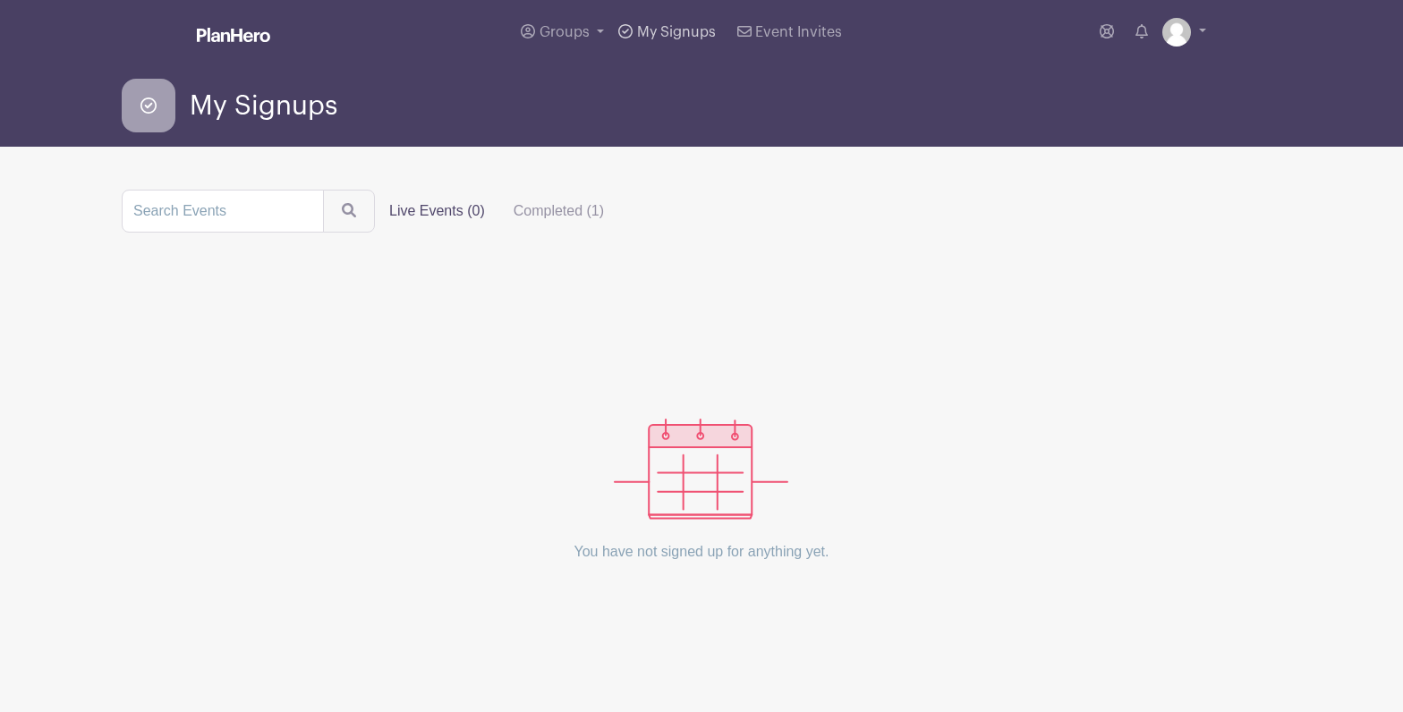
click at [628, 35] on icon at bounding box center [625, 31] width 14 height 14
click at [738, 33] on icon at bounding box center [744, 31] width 14 height 11
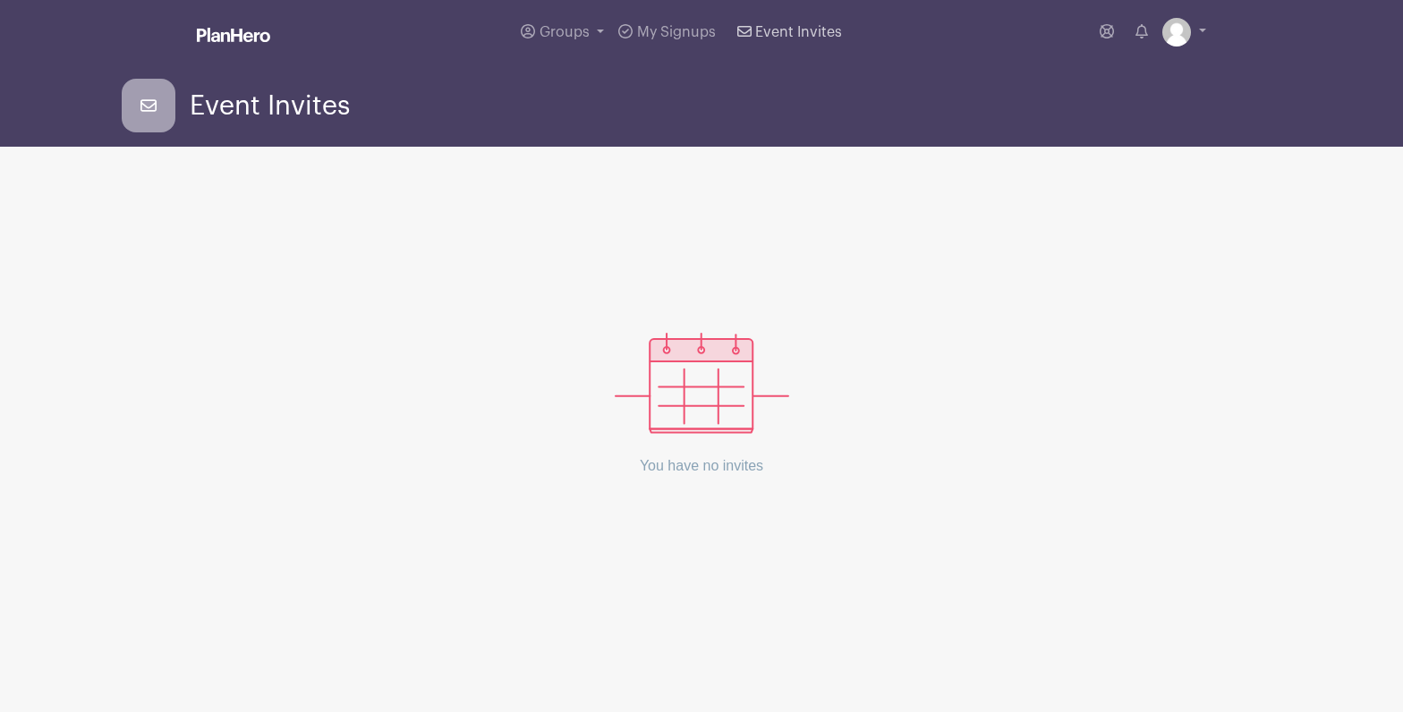
drag, startPoint x: 815, startPoint y: 28, endPoint x: 826, endPoint y: 29, distance: 10.8
click at [815, 28] on span "Event Invites" at bounding box center [798, 32] width 87 height 14
click at [1107, 35] on icon at bounding box center [1106, 31] width 14 height 14
drag, startPoint x: 729, startPoint y: 469, endPoint x: 713, endPoint y: 448, distance: 26.1
click at [727, 463] on p "You have no invites" at bounding box center [702, 466] width 174 height 64
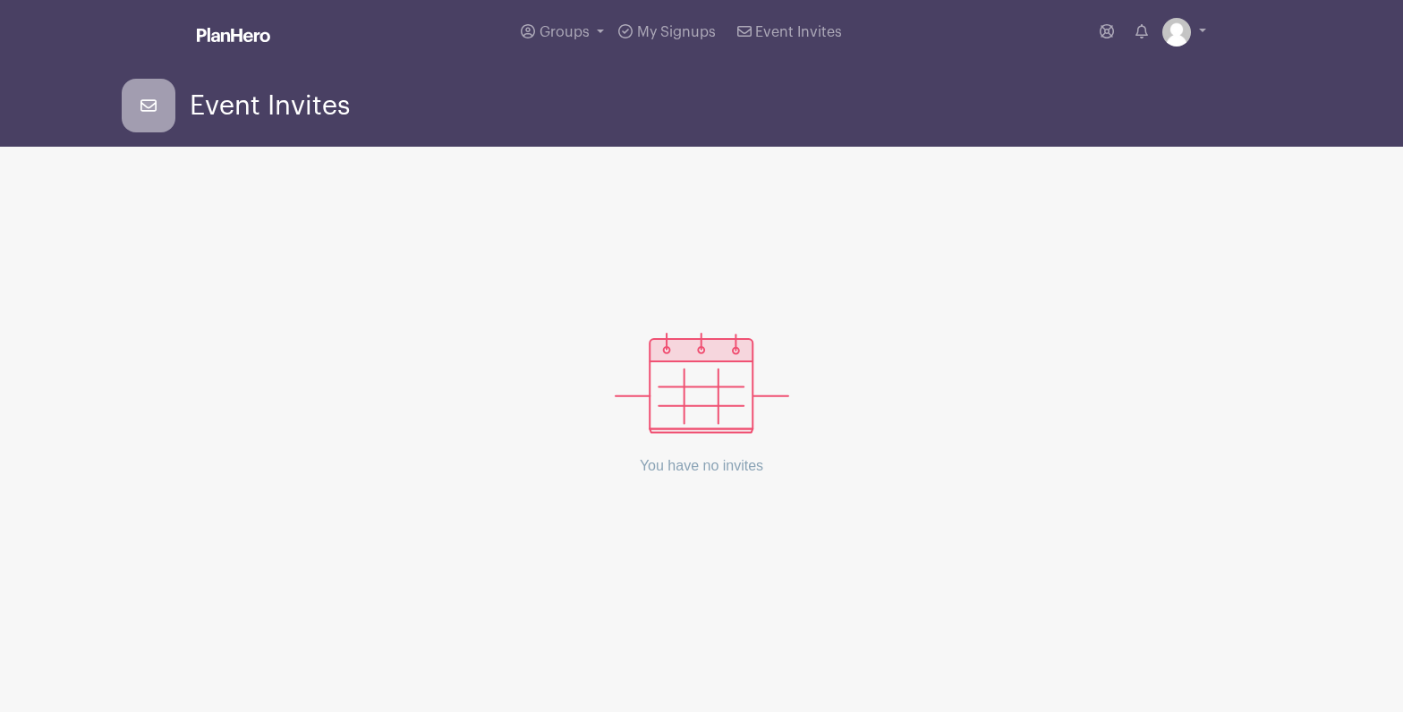
click at [709, 398] on img at bounding box center [702, 383] width 174 height 101
